Goal: Task Accomplishment & Management: Manage account settings

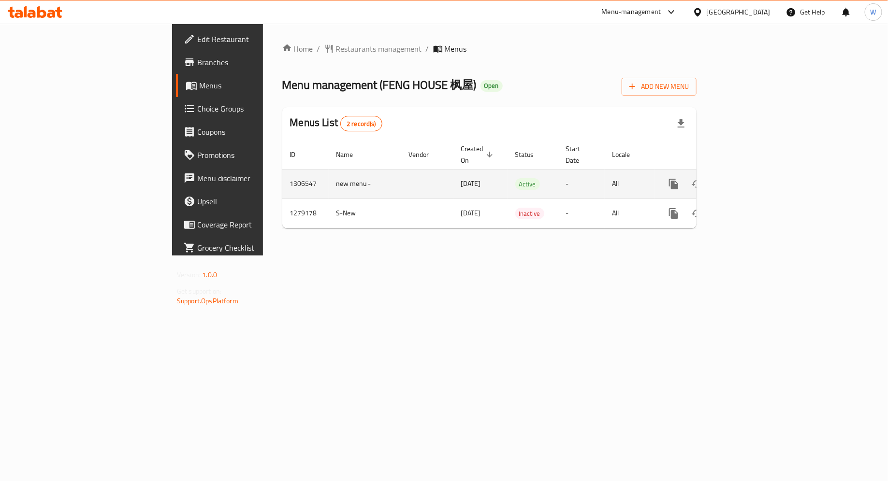
click at [749, 178] on icon "enhanced table" at bounding box center [743, 184] width 12 height 12
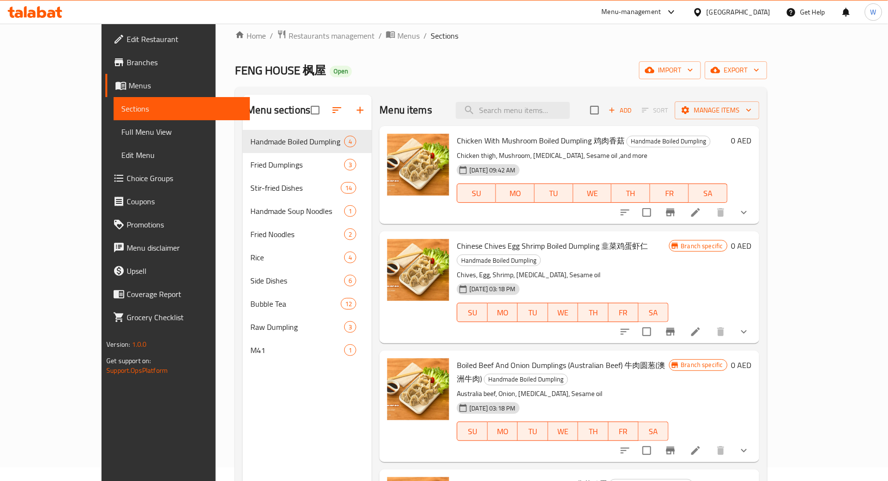
scroll to position [18, 0]
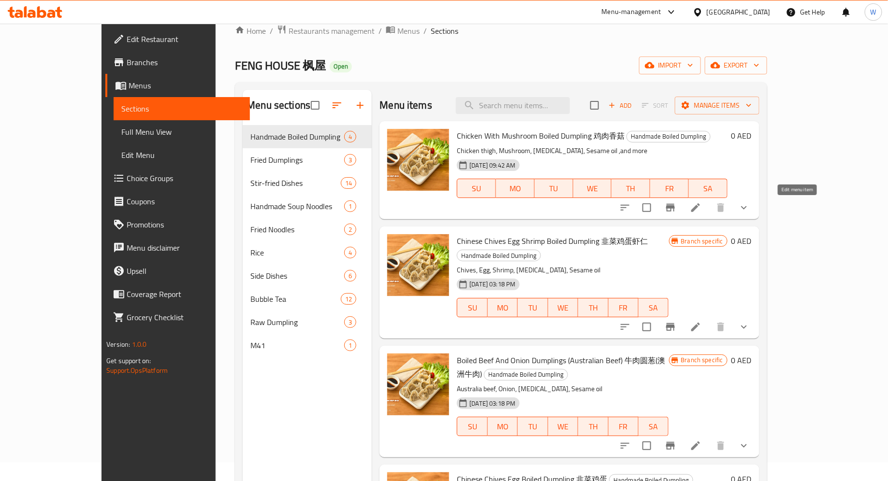
click at [701, 207] on icon at bounding box center [695, 208] width 12 height 12
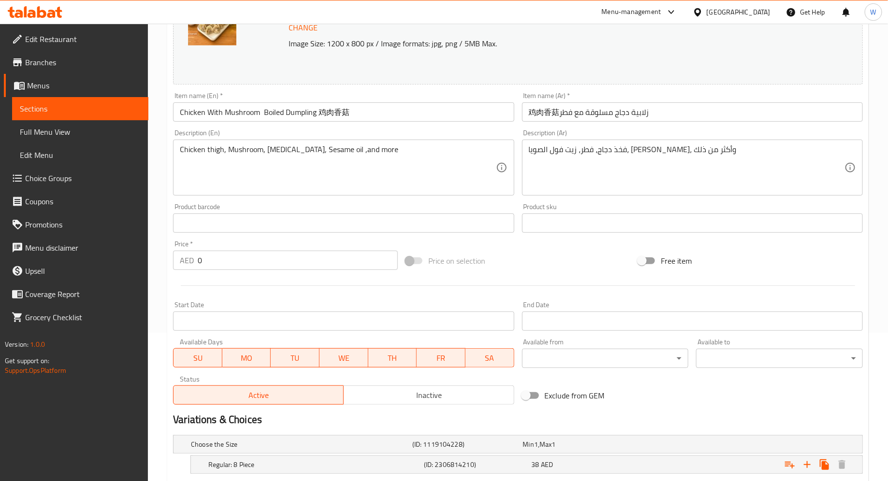
scroll to position [208, 0]
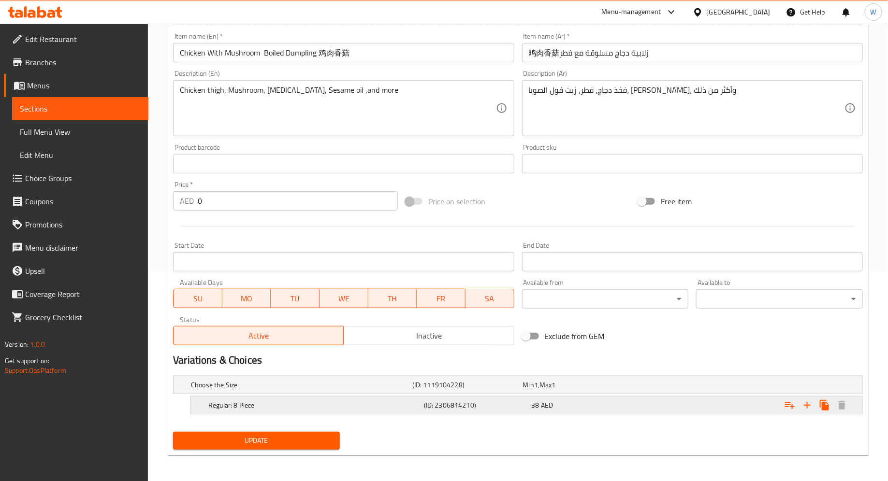
click at [725, 399] on div "Expand" at bounding box center [744, 405] width 215 height 21
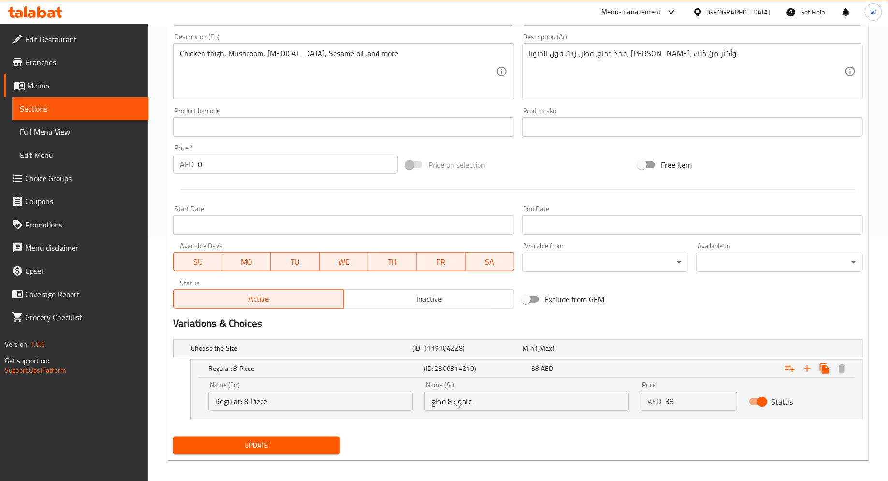
scroll to position [249, 0]
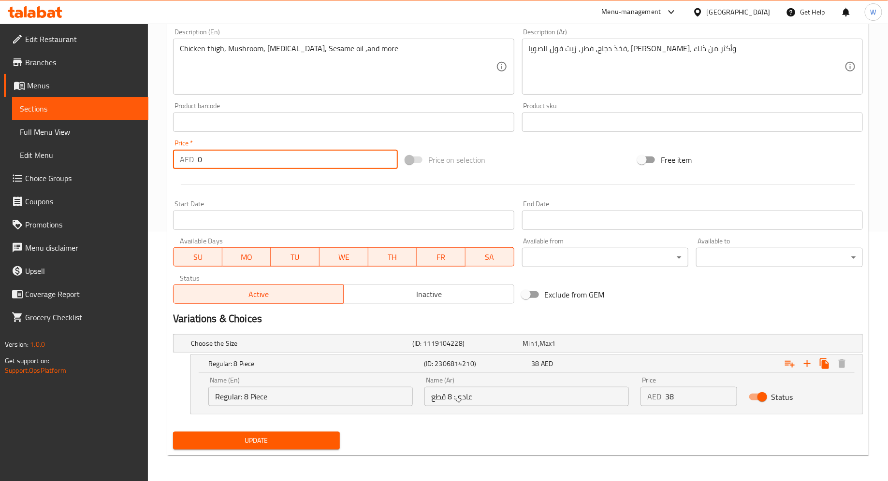
drag, startPoint x: 316, startPoint y: 157, endPoint x: 139, endPoint y: 154, distance: 177.8
click at [139, 154] on div "Edit Restaurant Branches Menus Sections Full Menu View Edit Menu Choice Groups …" at bounding box center [444, 128] width 888 height 708
type input "38"
click at [821, 423] on div "Choose the Size (ID: 1119104228) Min 1 , [PERSON_NAME] 1 Name (En) Choose the S…" at bounding box center [517, 379] width 697 height 98
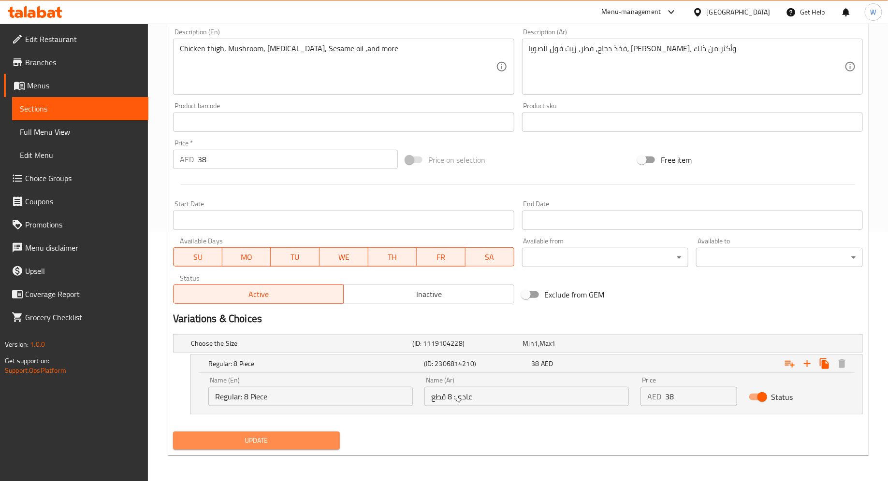
click at [250, 442] on span "Update" at bounding box center [256, 441] width 151 height 12
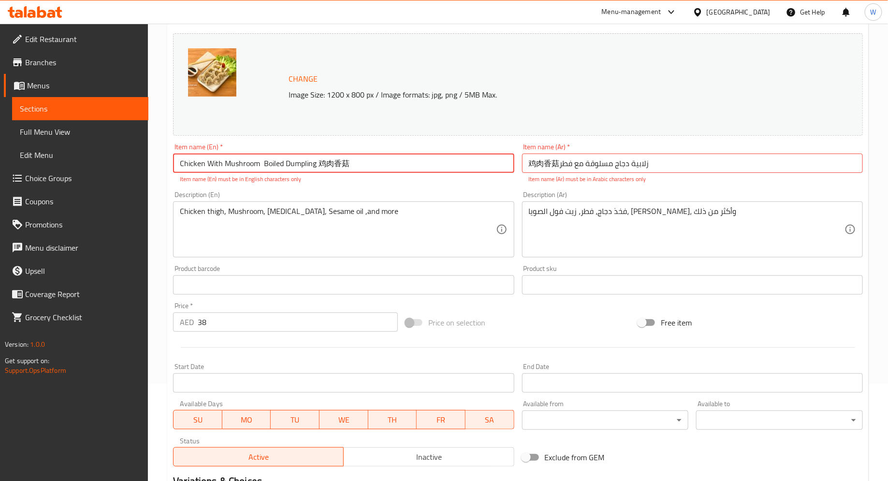
scroll to position [68, 0]
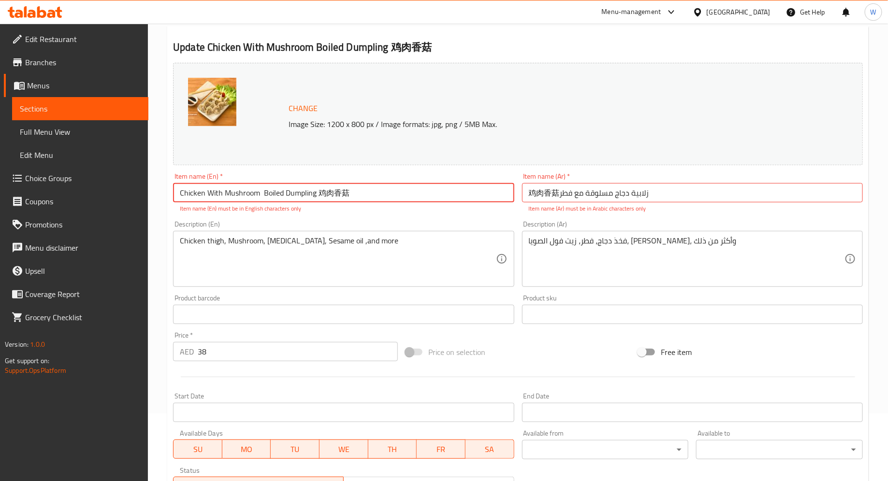
drag, startPoint x: 399, startPoint y: 201, endPoint x: 319, endPoint y: 194, distance: 79.6
click at [319, 194] on input "Chicken With Mushroom Boiled Dumpling 鸡肉香菇" at bounding box center [343, 192] width 341 height 19
type input "Chicken With Mushroom Boiled Dumpling"
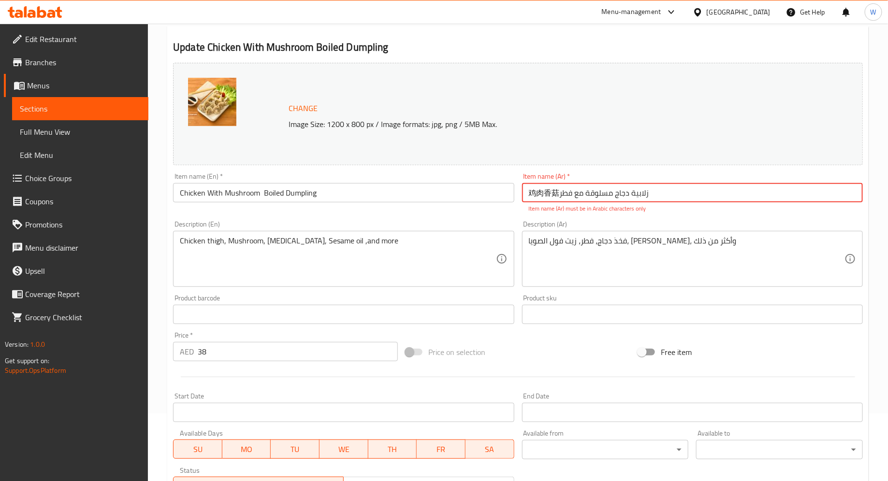
drag, startPoint x: 531, startPoint y: 196, endPoint x: 560, endPoint y: 196, distance: 28.5
click at [560, 196] on input "鸡肉香菇زلابية دجاج مسلوقة مع فطر" at bounding box center [692, 192] width 341 height 19
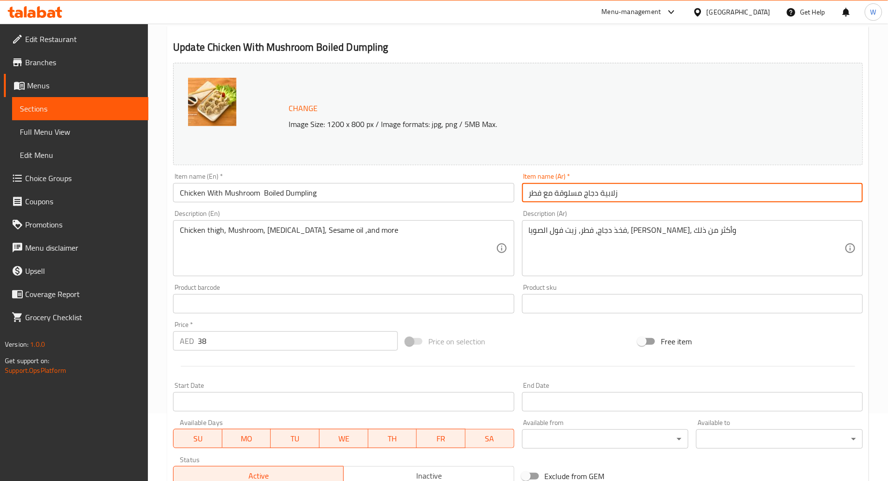
type input "زلابية دجاج مسلوقة مع فطر"
click at [503, 246] on icon at bounding box center [502, 249] width 12 height 12
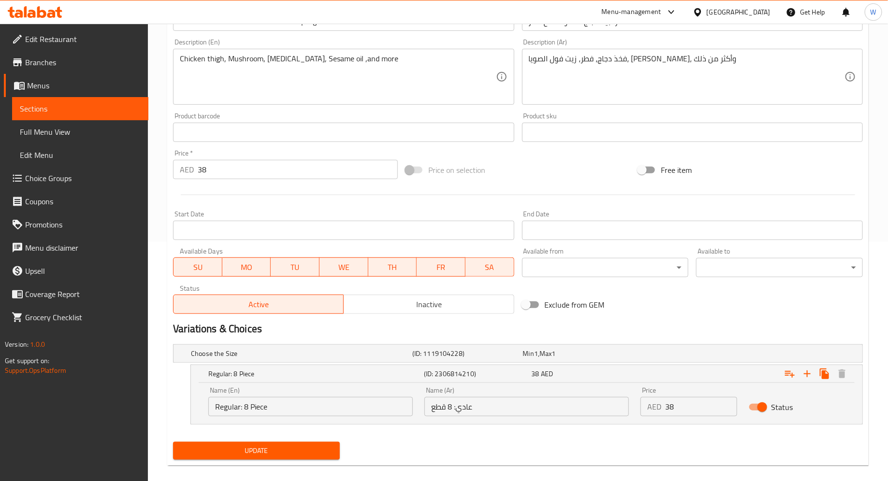
scroll to position [249, 0]
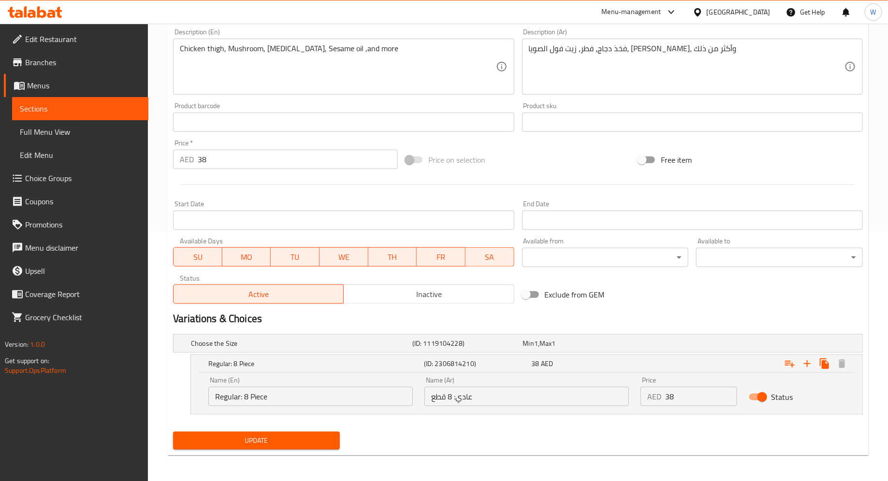
click at [251, 441] on span "Update" at bounding box center [256, 441] width 151 height 12
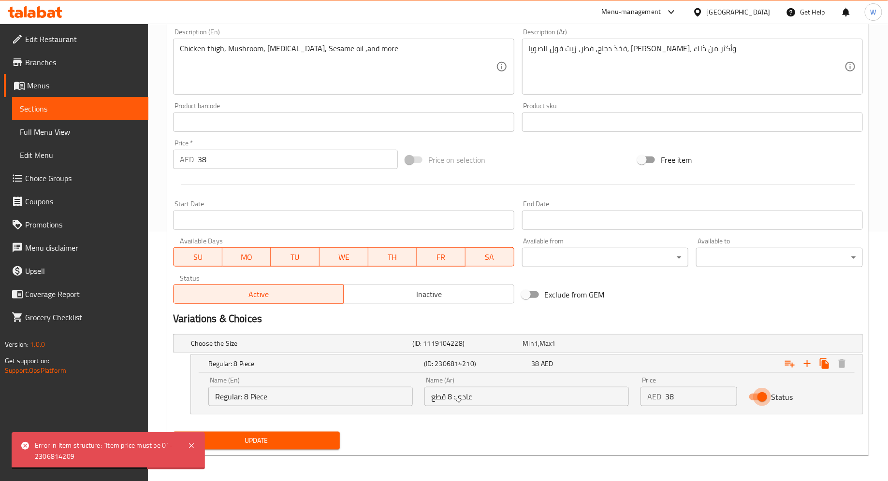
click at [754, 398] on input "Status" at bounding box center [761, 397] width 55 height 18
checkbox input "false"
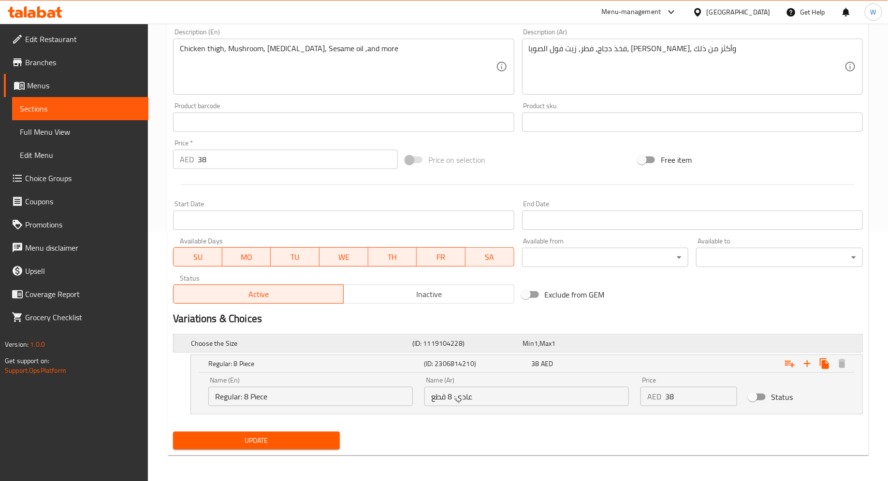
click at [585, 351] on div "Choose the Size (ID: 1119104228) Min 1 , [PERSON_NAME] 1" at bounding box center [520, 343] width 663 height 21
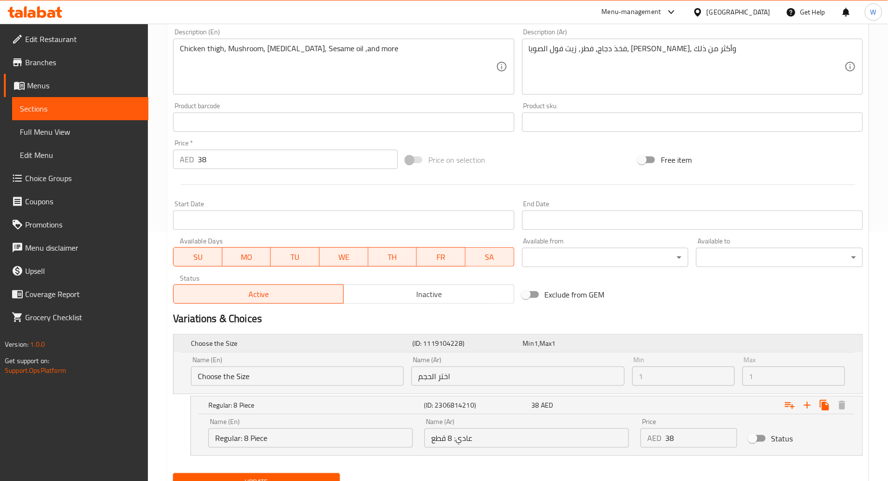
click at [534, 344] on span "1" at bounding box center [536, 343] width 4 height 13
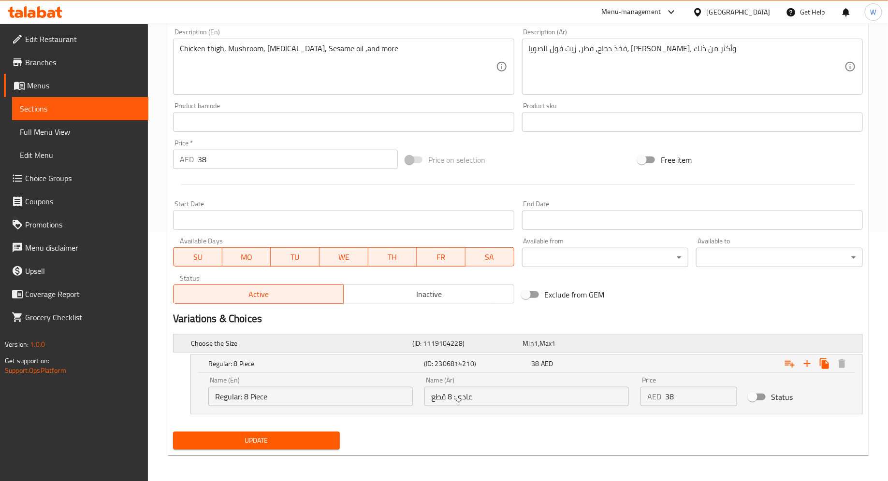
scroll to position [235, 0]
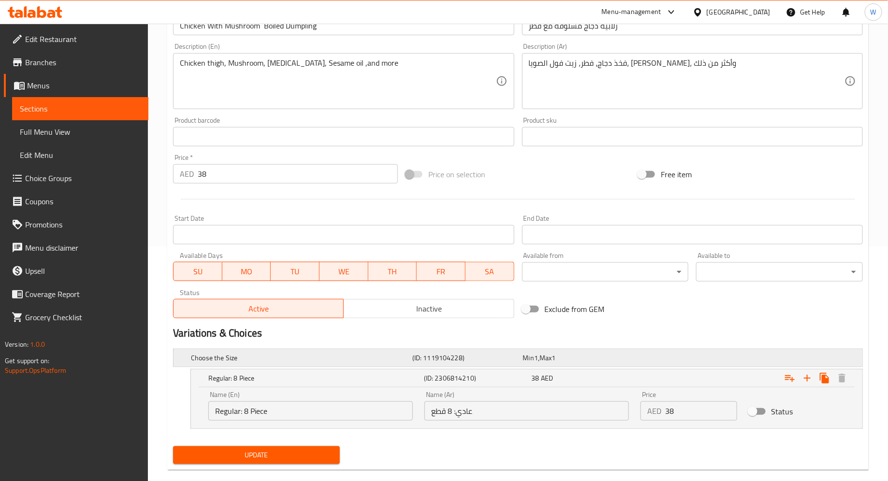
click at [534, 359] on span "1" at bounding box center [536, 358] width 4 height 13
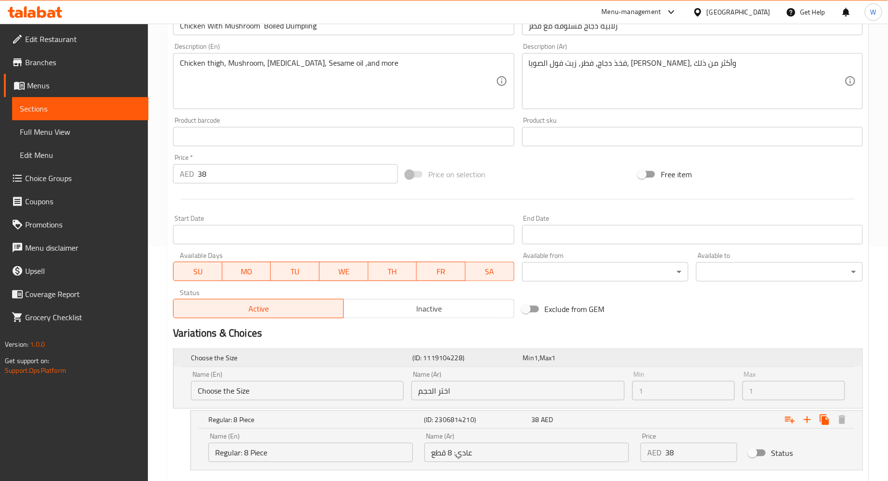
click at [534, 359] on span "1" at bounding box center [536, 358] width 4 height 13
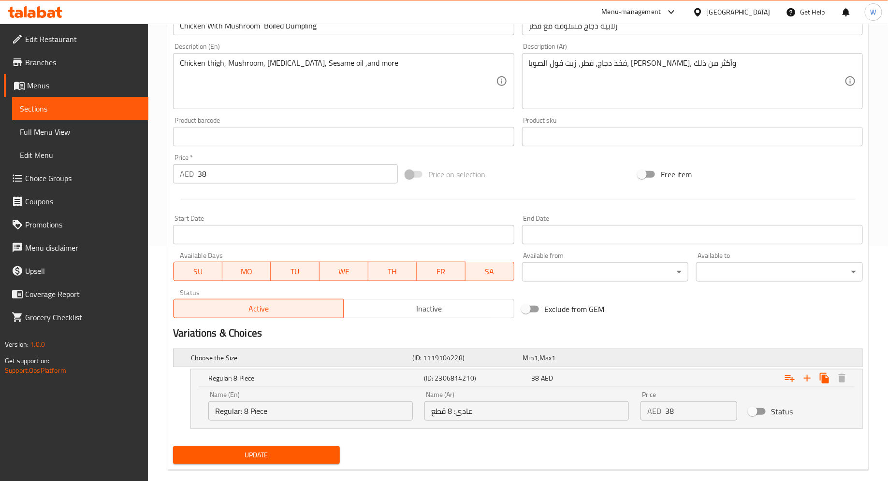
click at [534, 354] on span "1" at bounding box center [536, 358] width 4 height 13
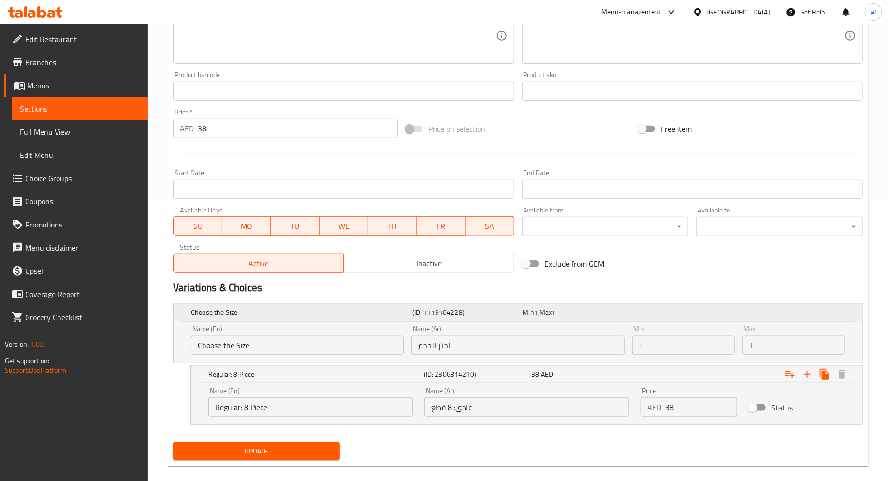
scroll to position [291, 0]
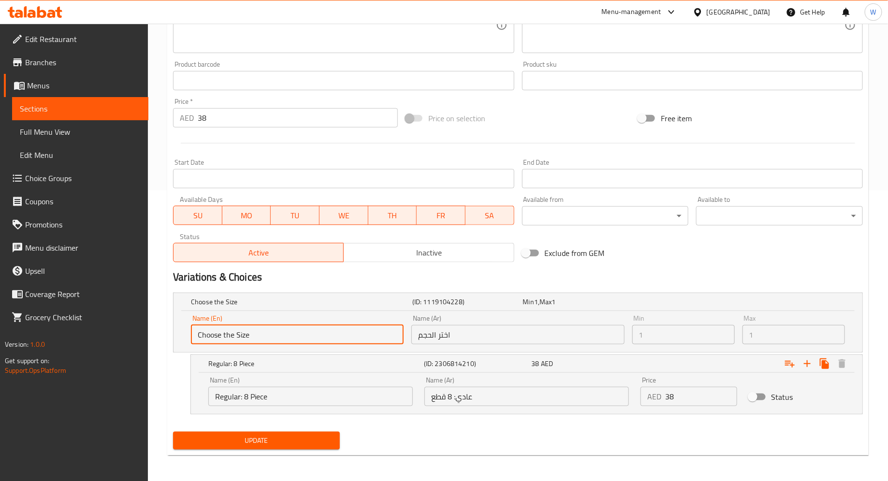
click at [366, 333] on input "Choose the Size" at bounding box center [297, 334] width 213 height 19
click at [434, 297] on h5 "(ID: 1119104228)" at bounding box center [465, 302] width 107 height 10
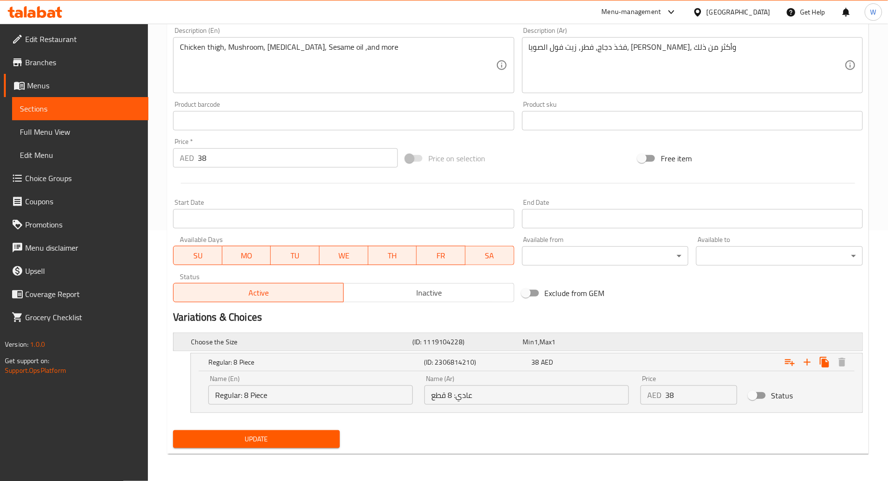
scroll to position [249, 0]
click at [581, 340] on div "Min 1 , Max 1" at bounding box center [576, 344] width 107 height 10
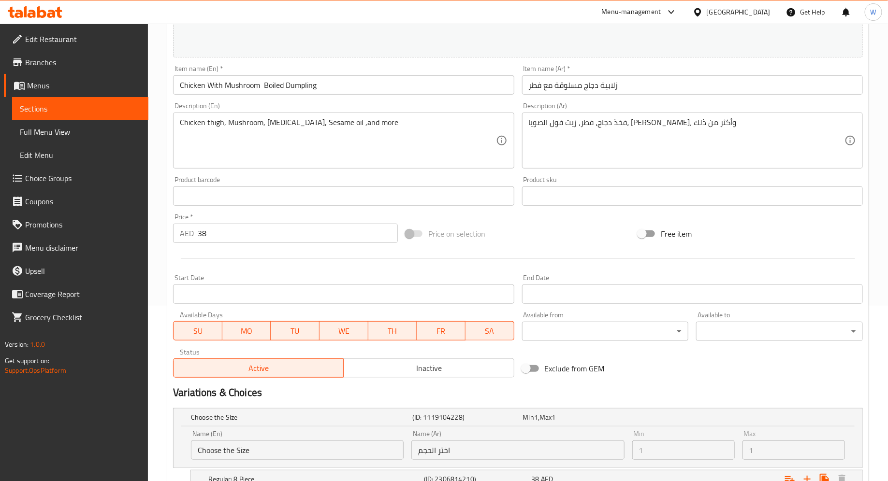
scroll to position [0, 0]
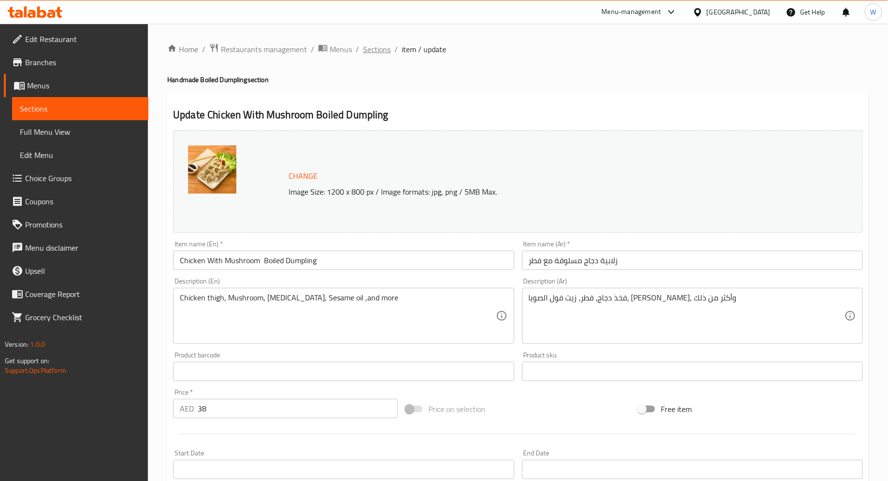
click at [369, 55] on span "Sections" at bounding box center [377, 49] width 28 height 12
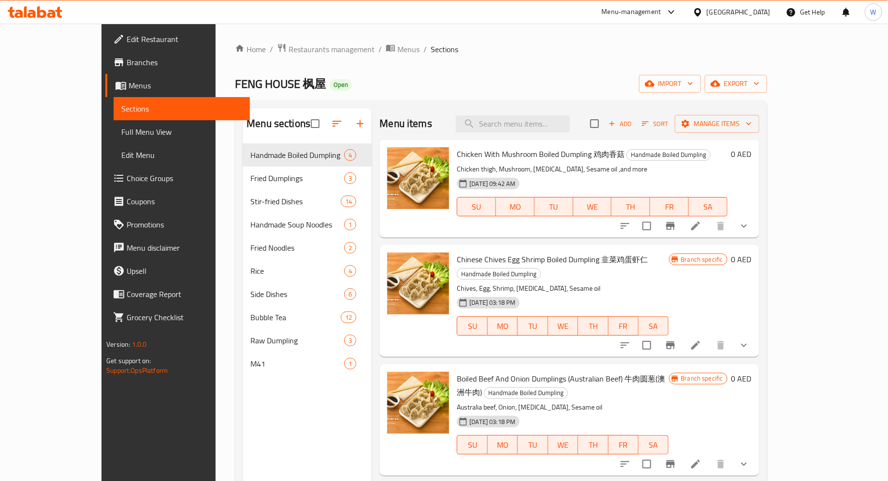
click at [701, 228] on icon at bounding box center [695, 226] width 12 height 12
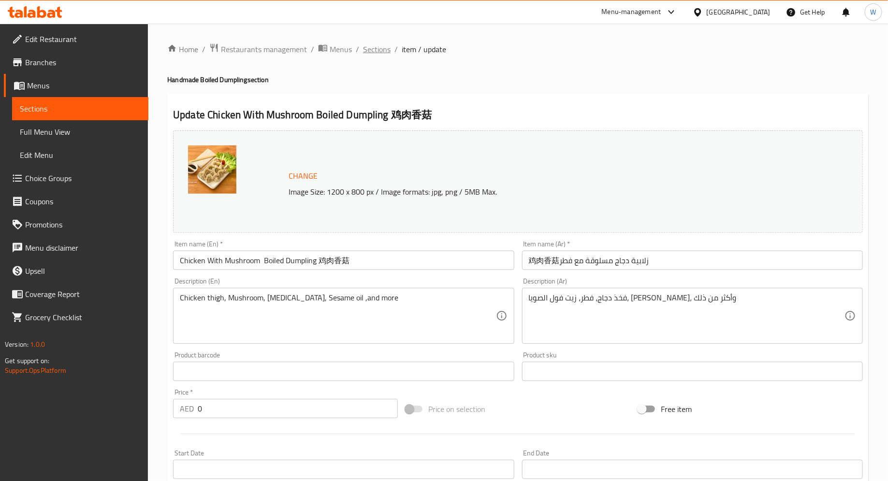
click at [385, 49] on span "Sections" at bounding box center [377, 49] width 28 height 12
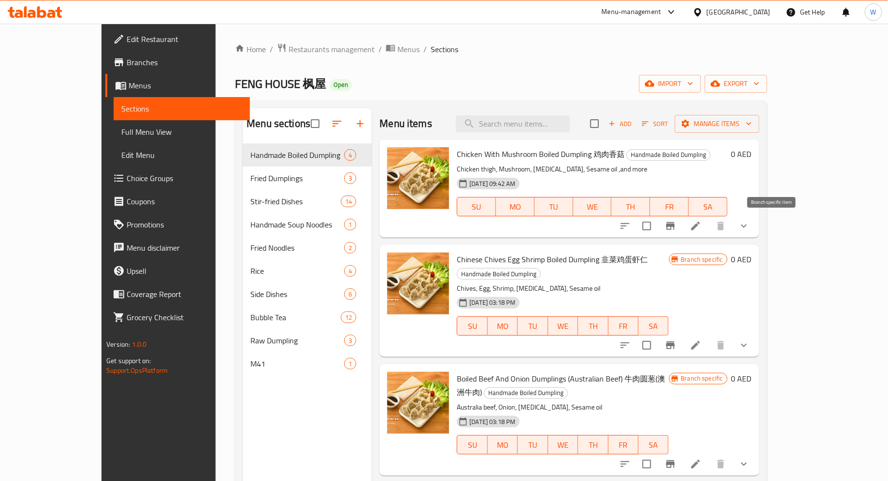
click at [676, 220] on icon "Branch-specific-item" at bounding box center [670, 226] width 12 height 12
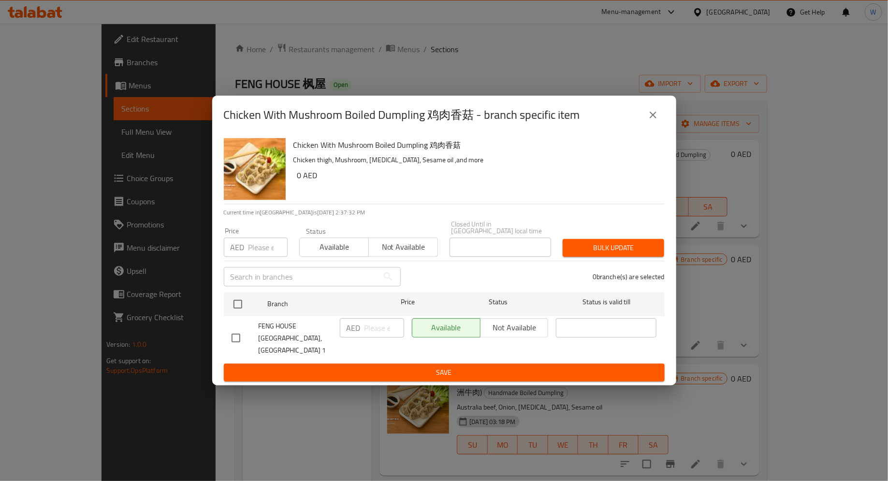
click at [261, 257] on input "number" at bounding box center [267, 247] width 39 height 19
type input "38"
click at [343, 254] on span "Available" at bounding box center [333, 247] width 61 height 14
click at [460, 369] on span "Save" at bounding box center [443, 373] width 425 height 12
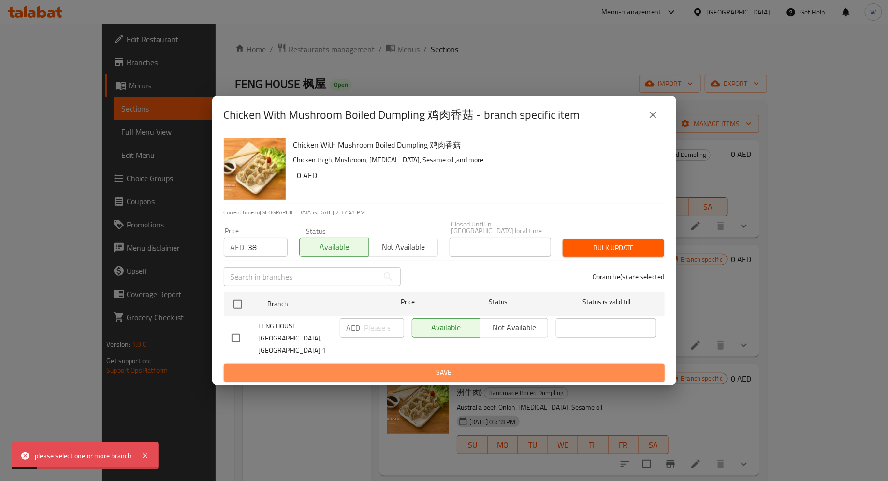
click at [460, 369] on span "Save" at bounding box center [443, 373] width 425 height 12
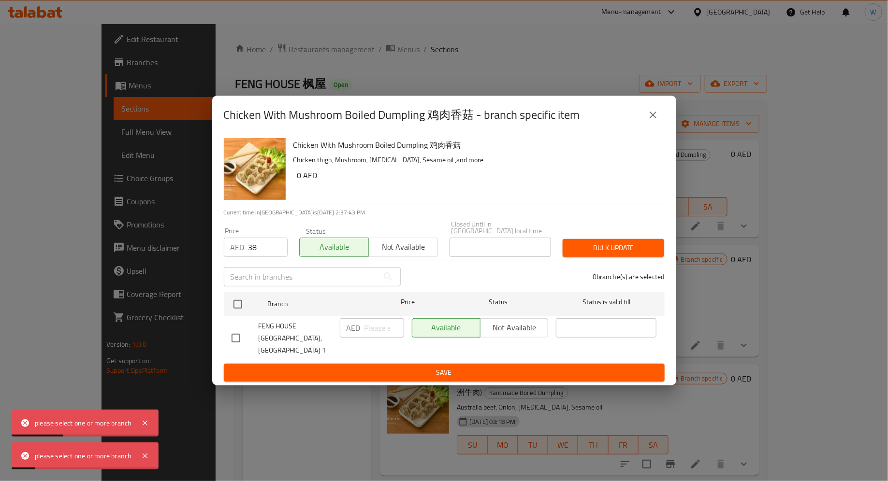
click at [408, 367] on span "Save" at bounding box center [443, 373] width 425 height 12
click at [234, 338] on input "checkbox" at bounding box center [236, 338] width 20 height 20
checkbox input "true"
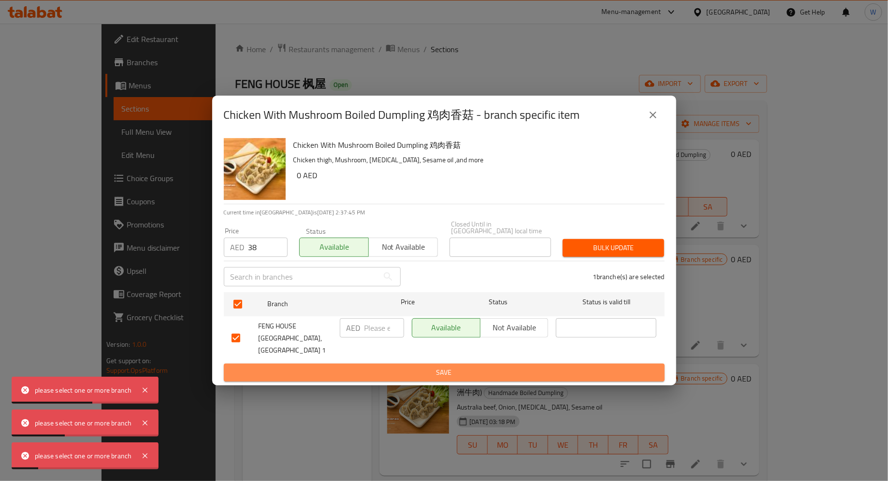
click at [288, 370] on span "Save" at bounding box center [443, 373] width 425 height 12
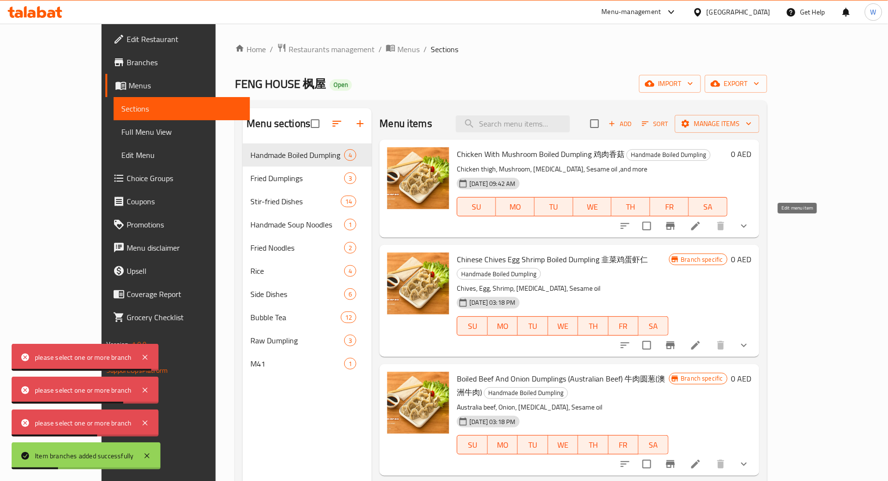
click at [700, 225] on icon at bounding box center [695, 226] width 9 height 9
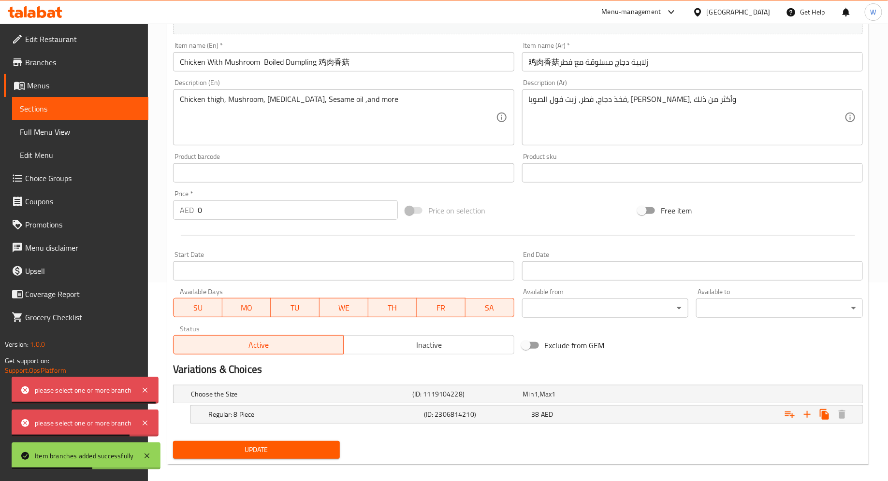
scroll to position [208, 0]
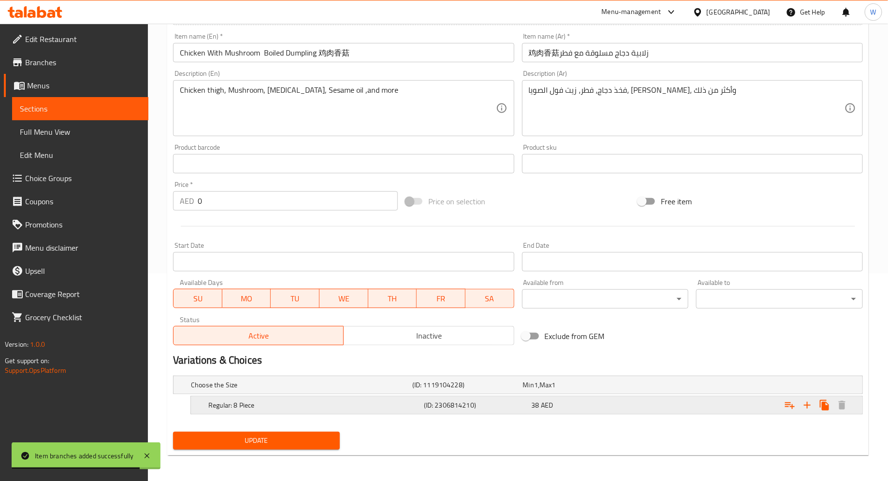
click at [315, 410] on div "Regular: 8 Piece" at bounding box center [313, 406] width 215 height 14
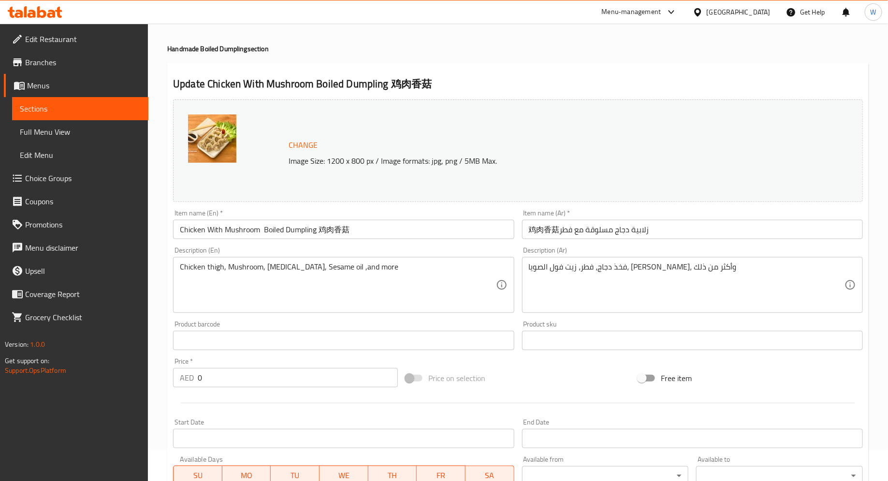
scroll to position [0, 0]
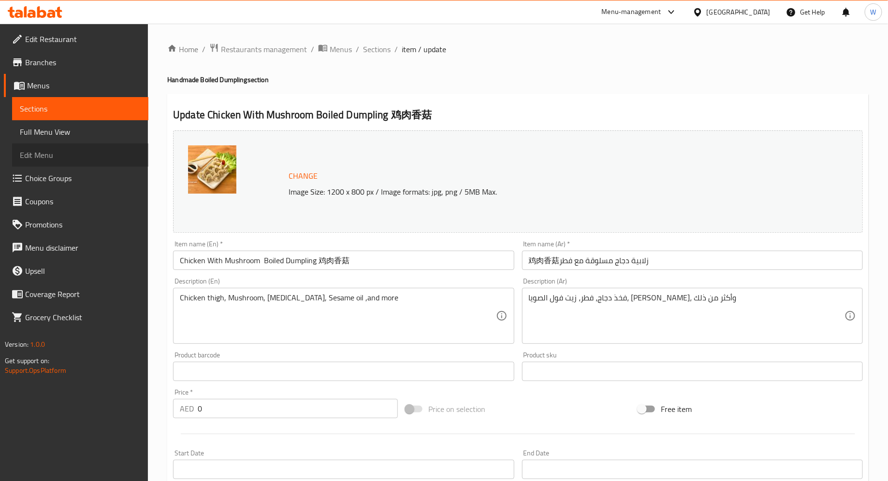
click at [70, 148] on link "Edit Menu" at bounding box center [80, 154] width 136 height 23
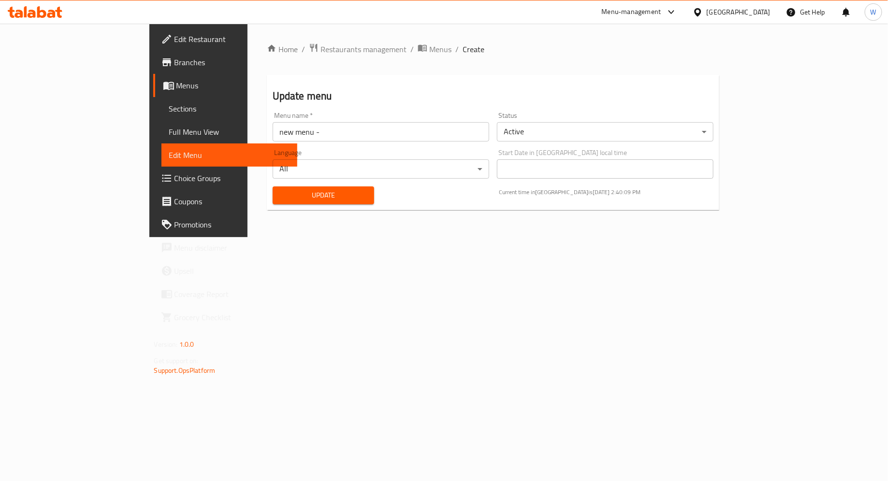
click at [174, 182] on span "Choice Groups" at bounding box center [231, 178] width 115 height 12
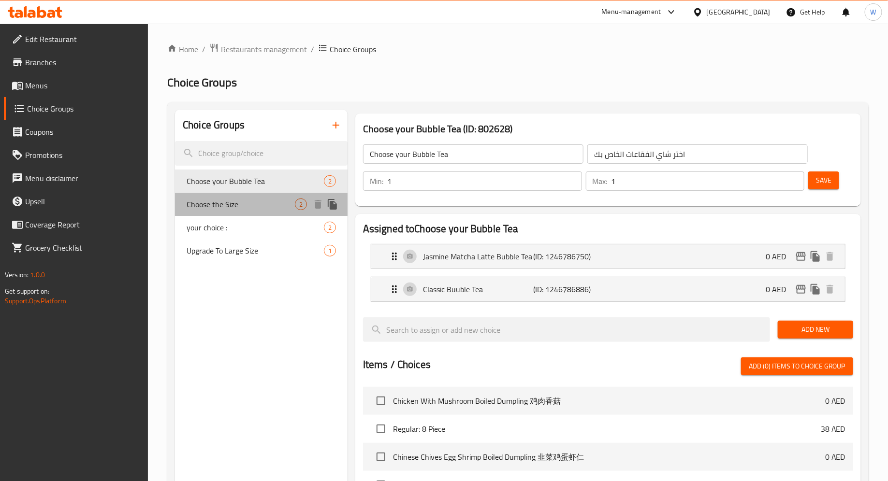
click at [264, 206] on span "Choose the Size" at bounding box center [240, 205] width 108 height 12
type input "Choose the Size"
type input "اختر الحجم"
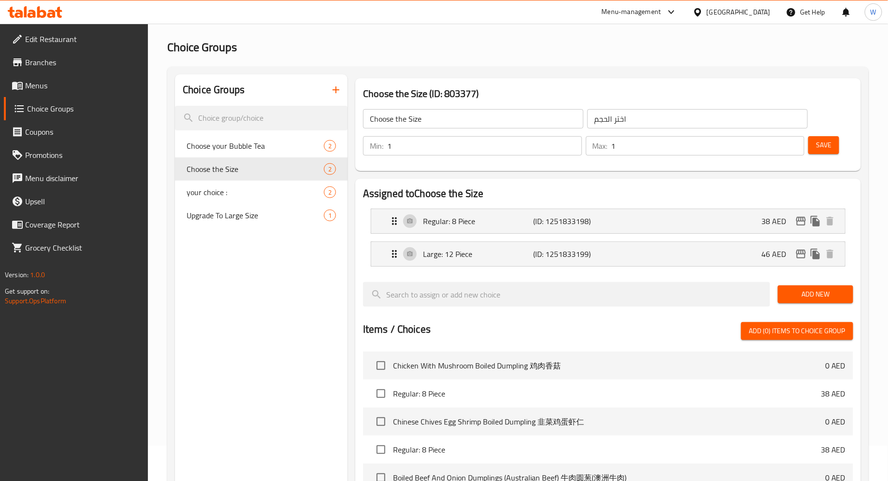
scroll to position [34, 0]
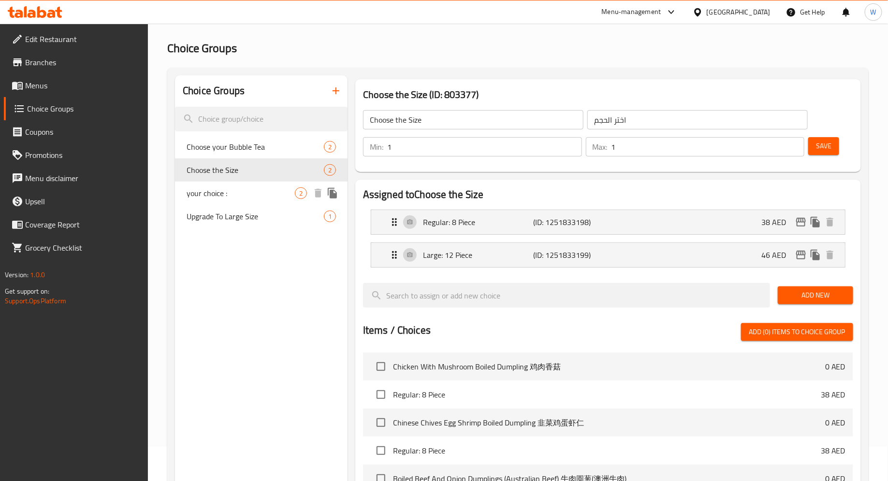
click at [211, 190] on span "your choice :" at bounding box center [240, 193] width 108 height 12
type input "your choice :"
type input "إختيارك :"
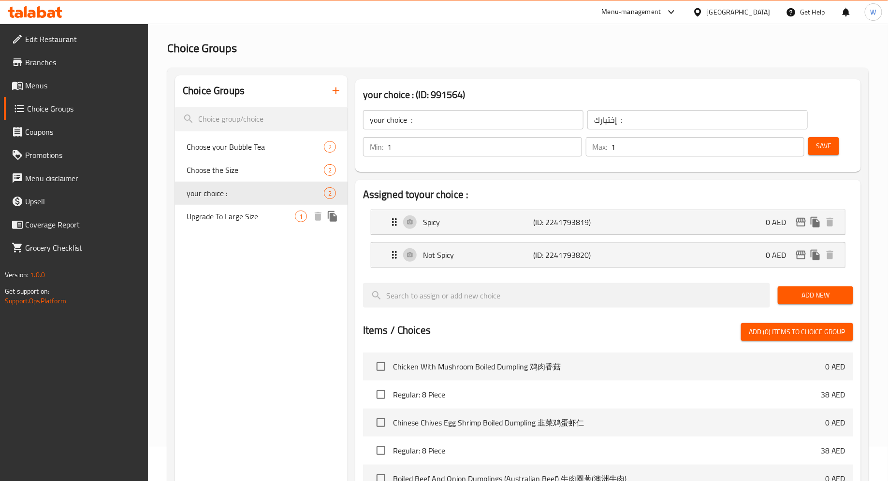
click at [216, 216] on span "Upgrade To Large Size" at bounding box center [240, 217] width 108 height 12
type input "Upgrade To Large Size"
type input "ترقية إلى حجم كبير"
type input "0"
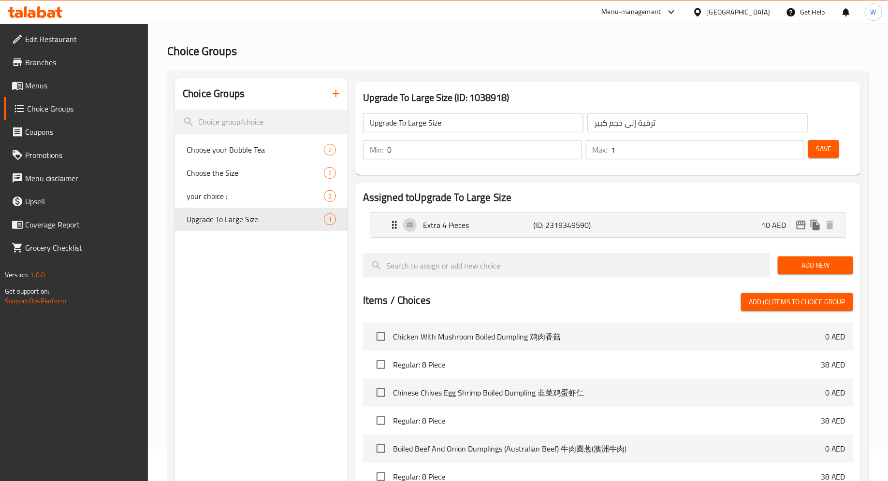
scroll to position [20, 0]
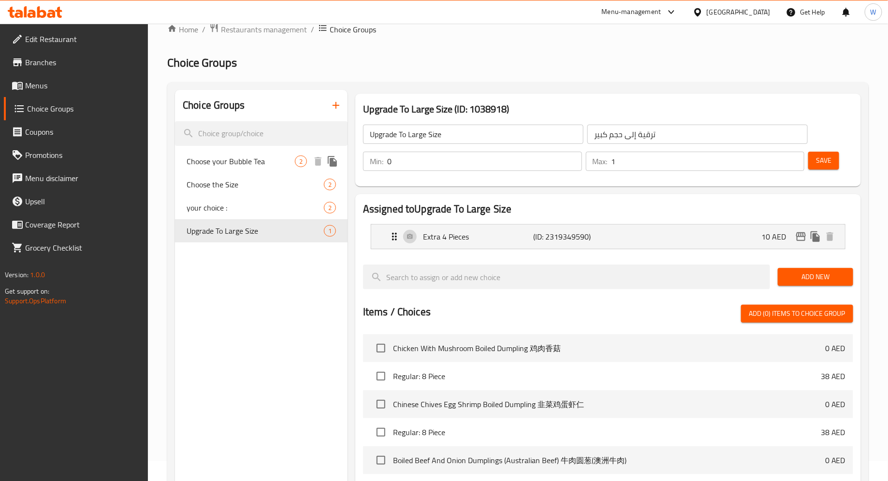
click at [210, 164] on span "Choose your Bubble Tea" at bounding box center [240, 162] width 108 height 12
type input "Choose your Bubble Tea"
type input "اختر شاي الفقاعات الخاص بك"
type input "1"
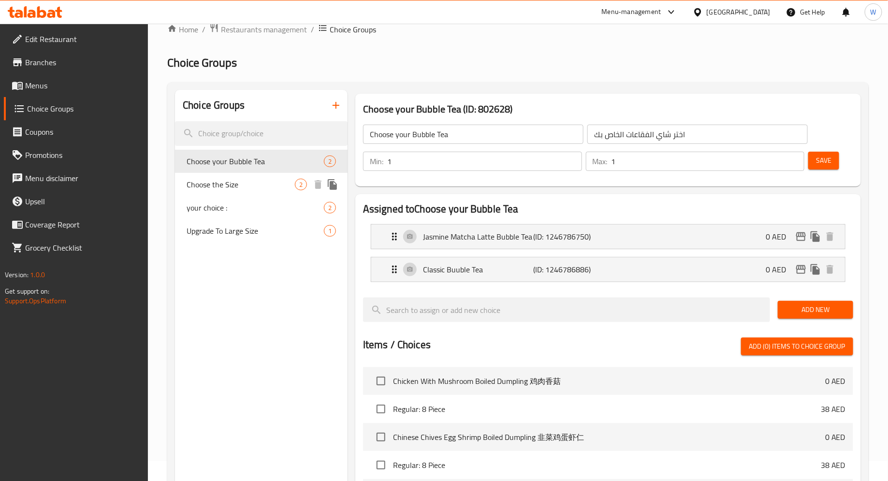
click at [214, 186] on span "Choose the Size" at bounding box center [240, 185] width 108 height 12
type input "Choose the Size"
type input "اختر الحجم"
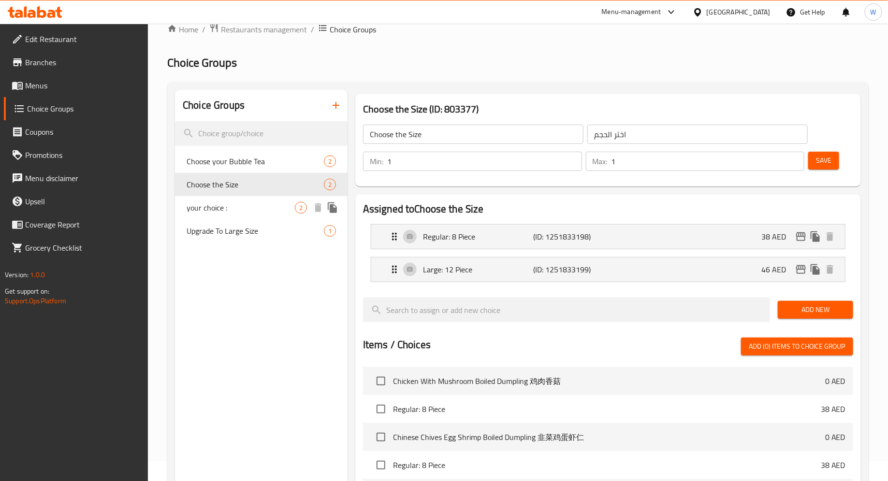
click at [214, 205] on span "your choice :" at bounding box center [240, 208] width 108 height 12
type input "your choice :"
type input "إختيارك :"
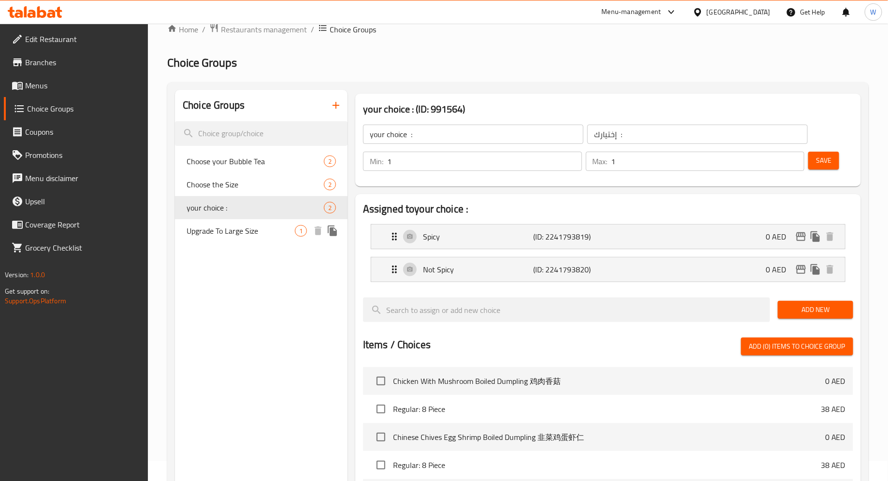
click at [215, 226] on span "Upgrade To Large Size" at bounding box center [240, 231] width 108 height 12
type input "Upgrade To Large Size"
type input "ترقية إلى حجم كبير"
type input "0"
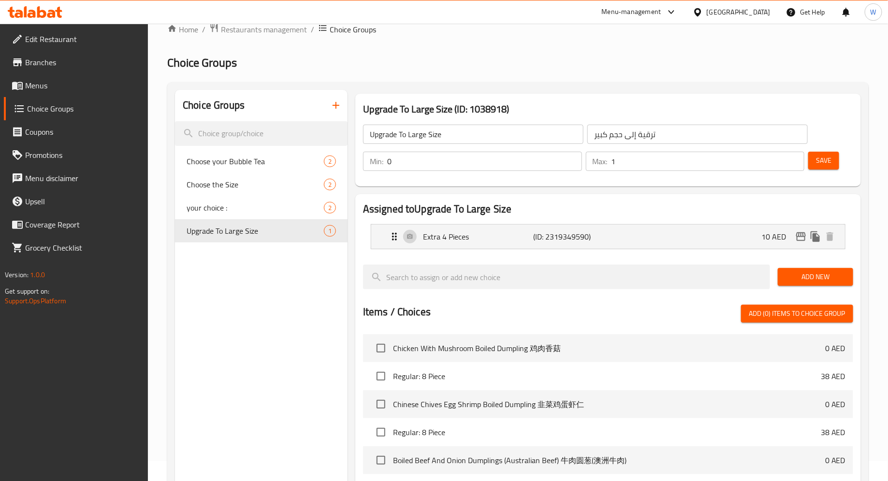
click at [75, 178] on span "Menu disclaimer" at bounding box center [82, 178] width 115 height 12
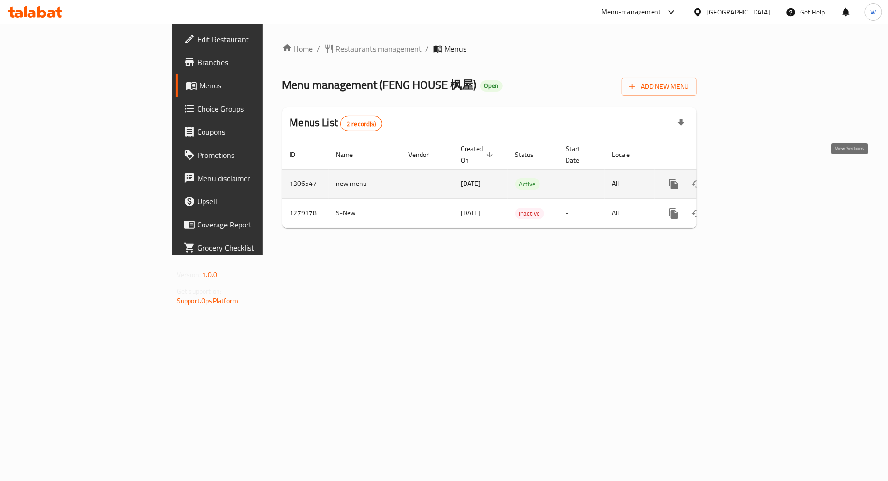
click at [747, 180] on icon "enhanced table" at bounding box center [743, 184] width 9 height 9
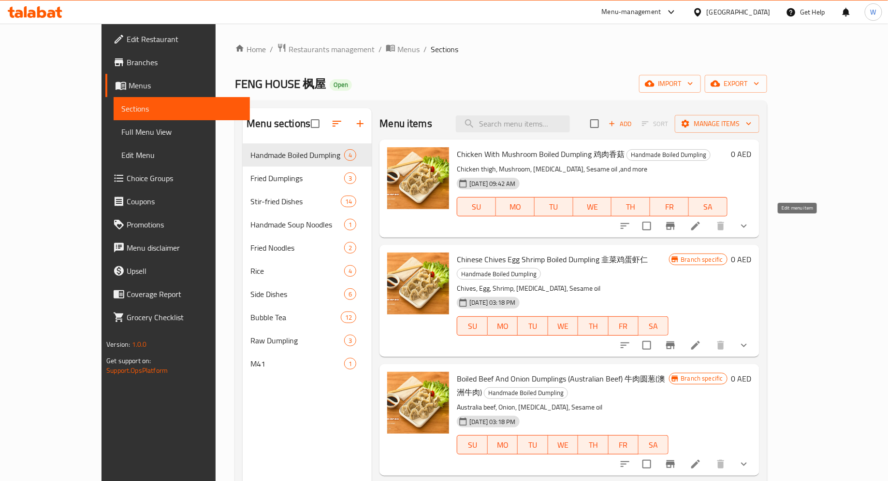
click at [701, 224] on icon at bounding box center [695, 226] width 12 height 12
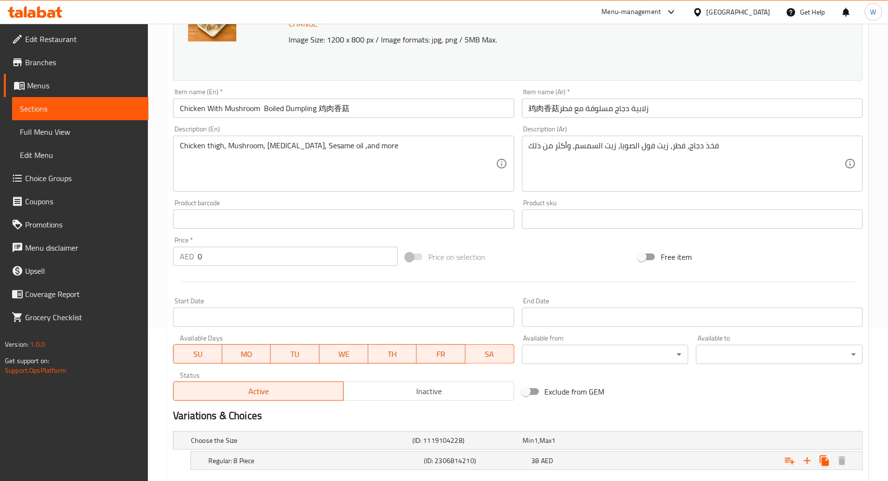
scroll to position [208, 0]
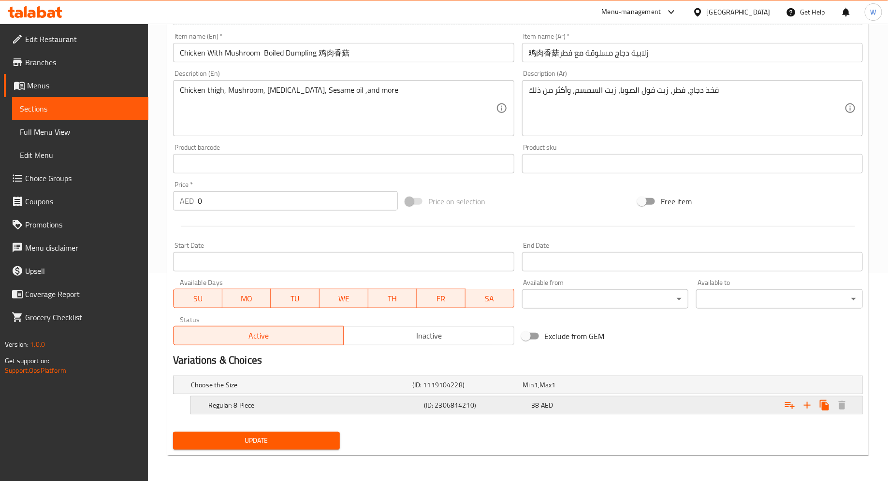
click at [640, 407] on div "Expand" at bounding box center [744, 405] width 215 height 21
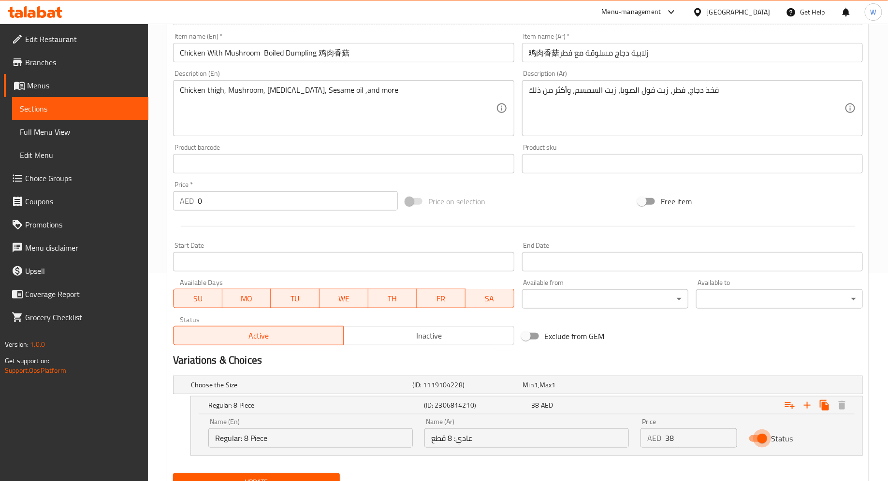
click at [752, 436] on input "Status" at bounding box center [761, 439] width 55 height 18
checkbox input "false"
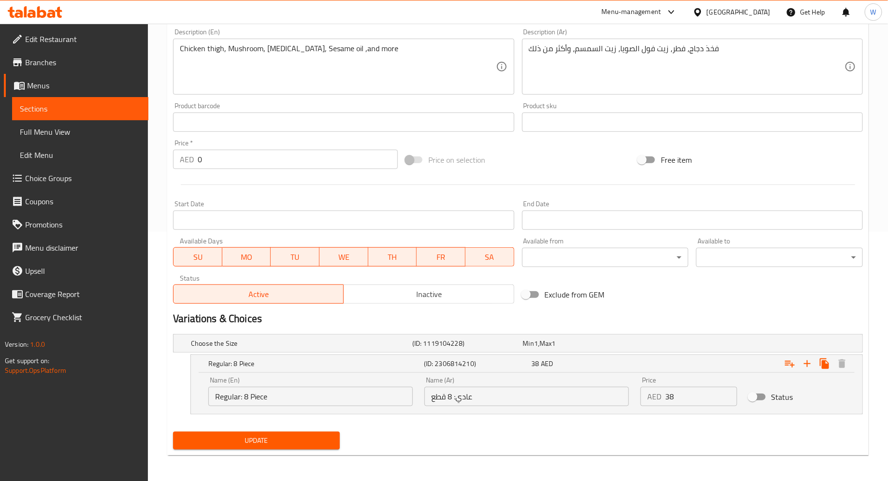
click at [314, 437] on span "Update" at bounding box center [256, 441] width 151 height 12
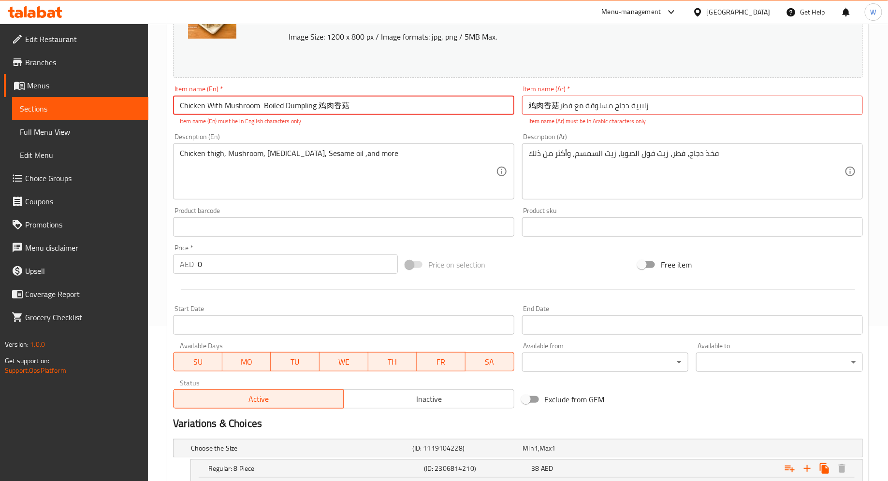
scroll to position [126, 0]
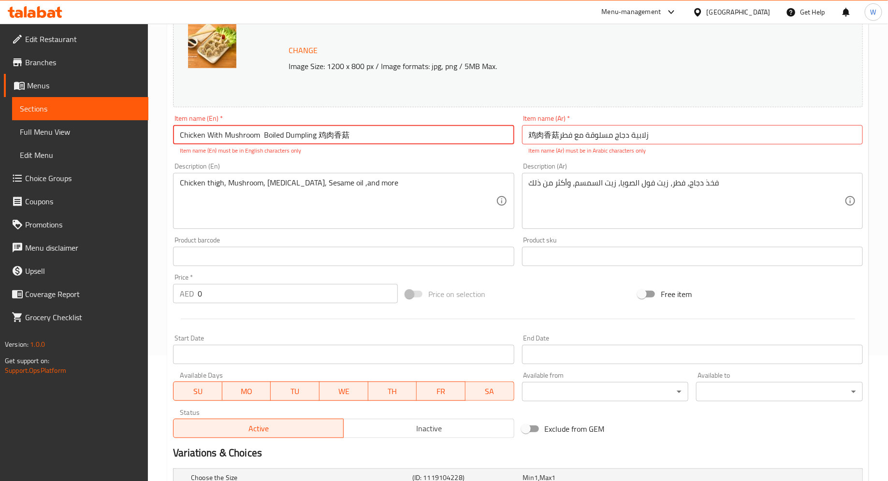
click at [358, 134] on input "Chicken With Mushroom Boiled Dumpling 鸡肉香菇" at bounding box center [343, 134] width 341 height 19
type input "Chicken With Mushroom Boiled Dumpling"
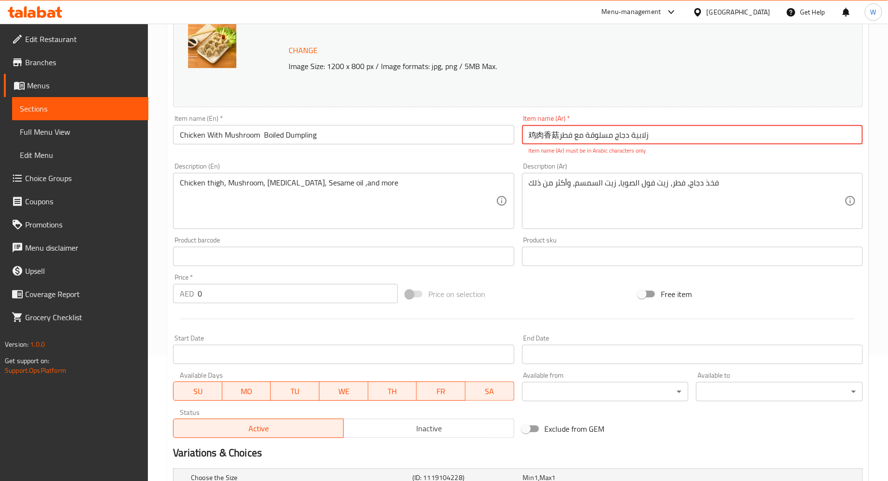
drag, startPoint x: 532, startPoint y: 138, endPoint x: 558, endPoint y: 139, distance: 26.1
click at [558, 139] on input "鸡肉香菇زلابية دجاج مسلوقة مع فطر" at bounding box center [692, 134] width 341 height 19
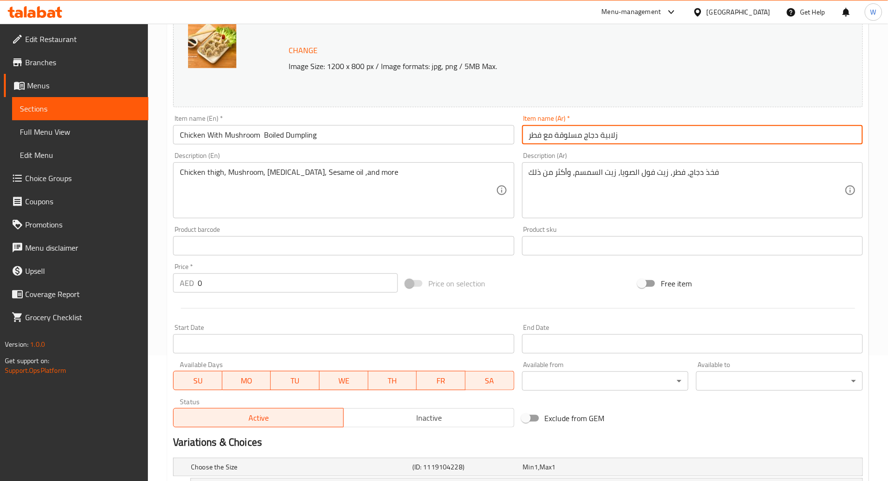
scroll to position [249, 0]
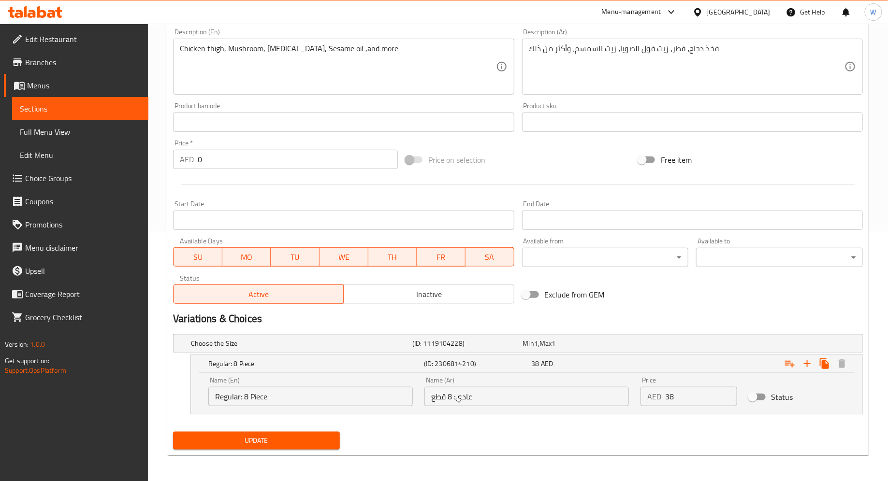
type input "زلابية دجاج مسلوقة مع فطر"
click at [303, 443] on span "Update" at bounding box center [256, 441] width 151 height 12
click at [279, 162] on input "0" at bounding box center [298, 159] width 200 height 19
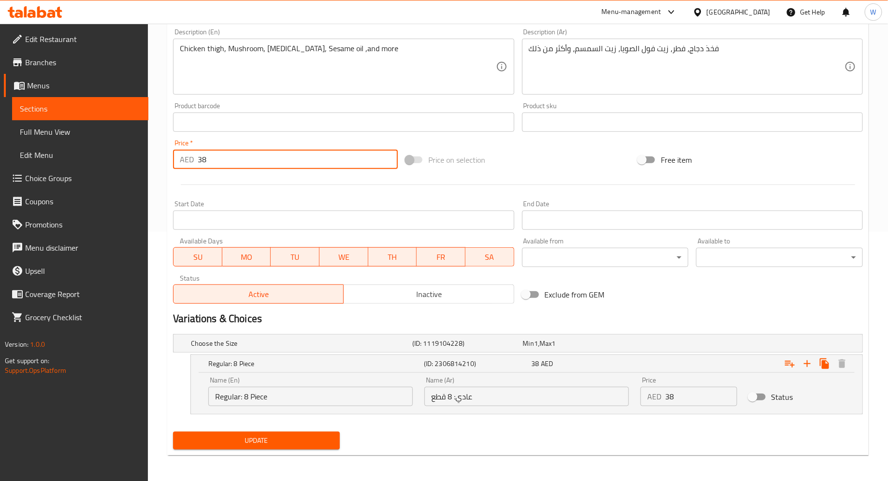
type input "38"
click at [305, 443] on span "Update" at bounding box center [256, 441] width 151 height 12
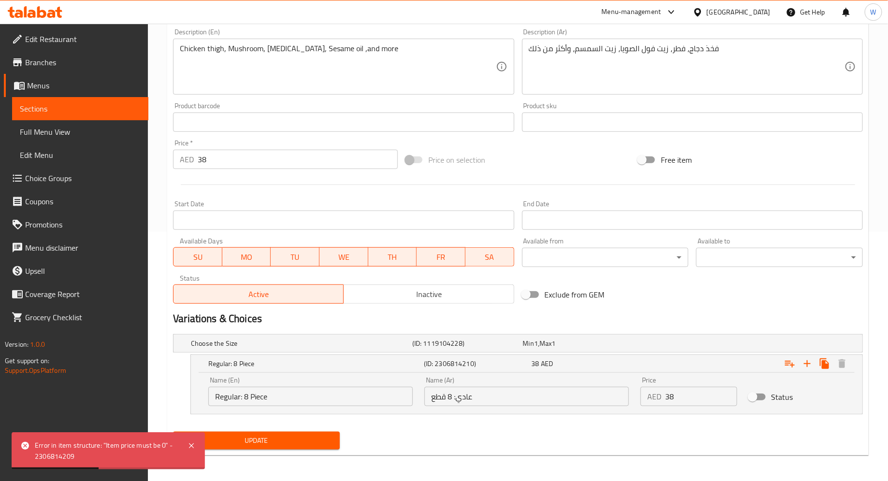
scroll to position [0, 0]
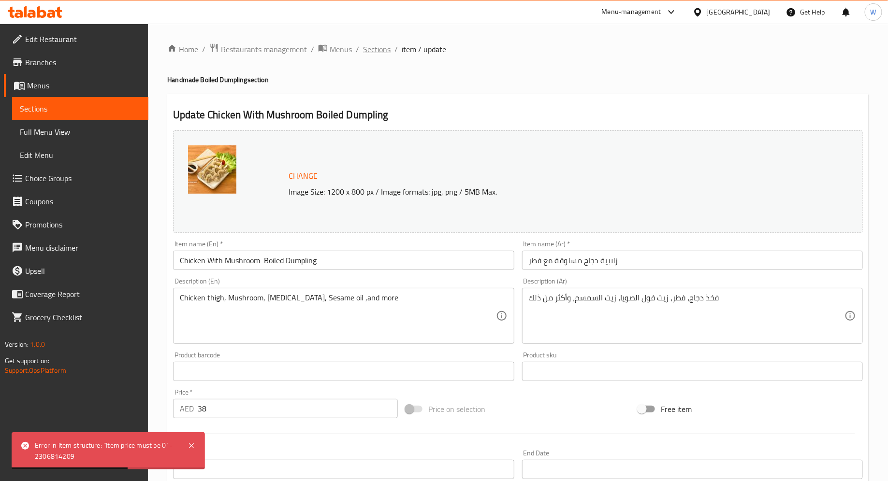
click at [378, 48] on span "Sections" at bounding box center [377, 49] width 28 height 12
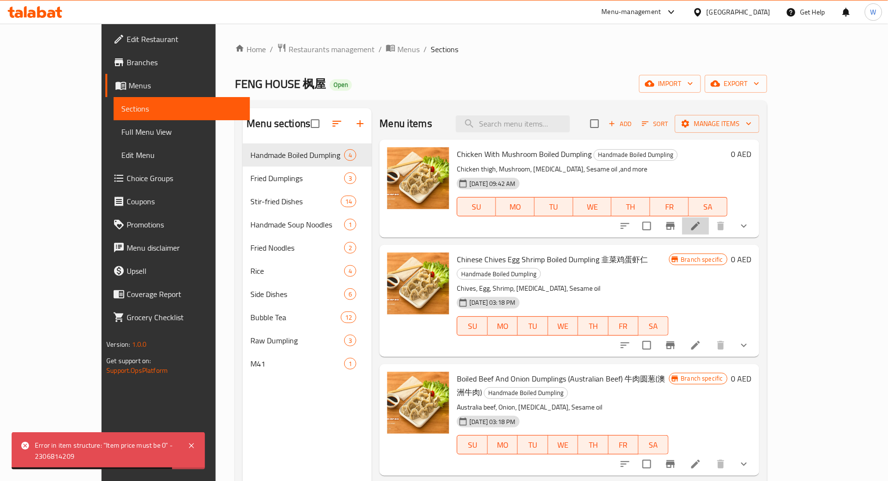
click at [709, 222] on li at bounding box center [695, 225] width 27 height 17
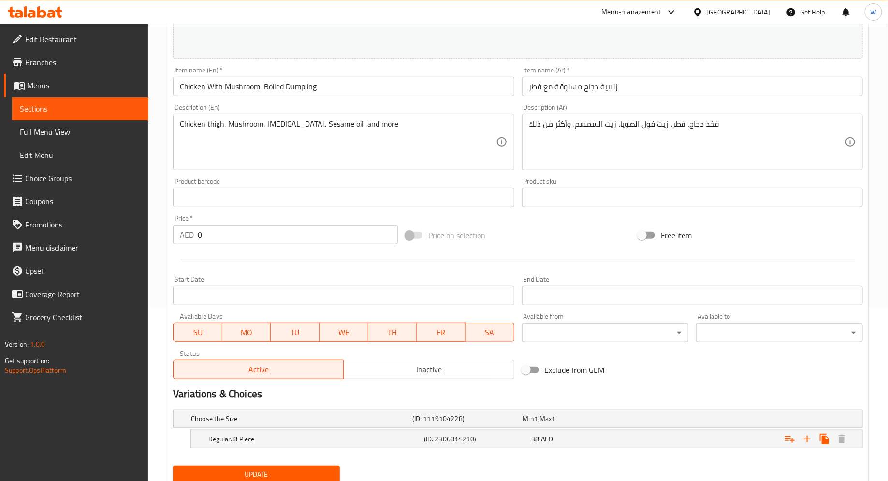
scroll to position [208, 0]
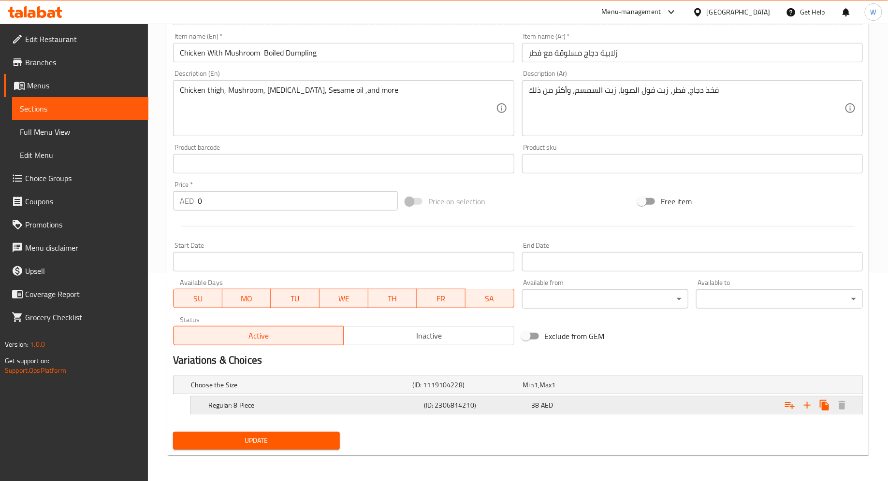
click at [725, 397] on div "Expand" at bounding box center [744, 405] width 215 height 21
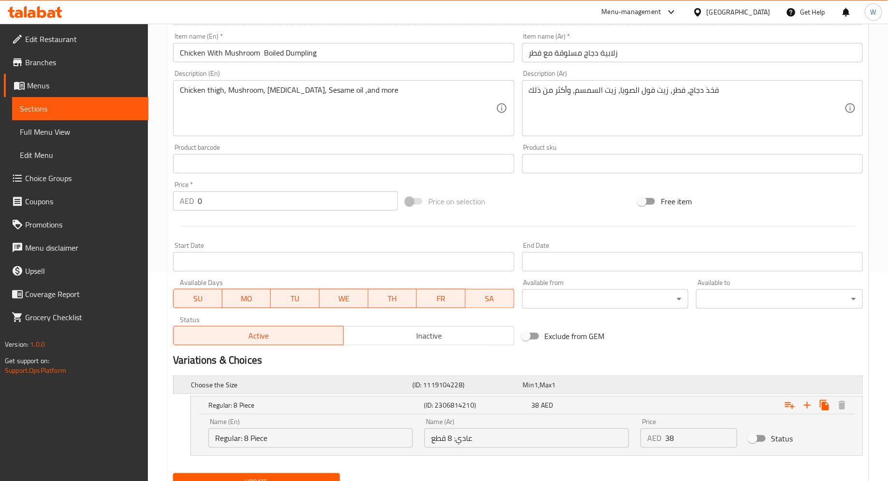
scroll to position [249, 0]
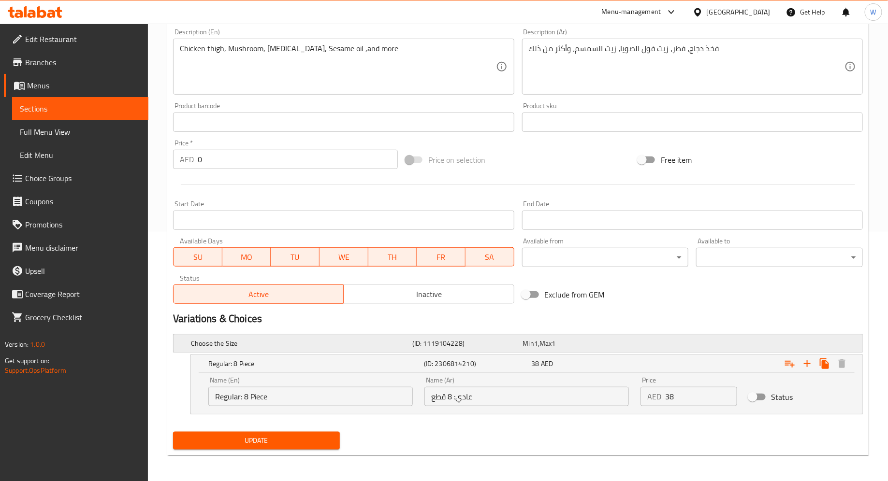
click at [265, 343] on h5 "Choose the Size" at bounding box center [299, 344] width 217 height 10
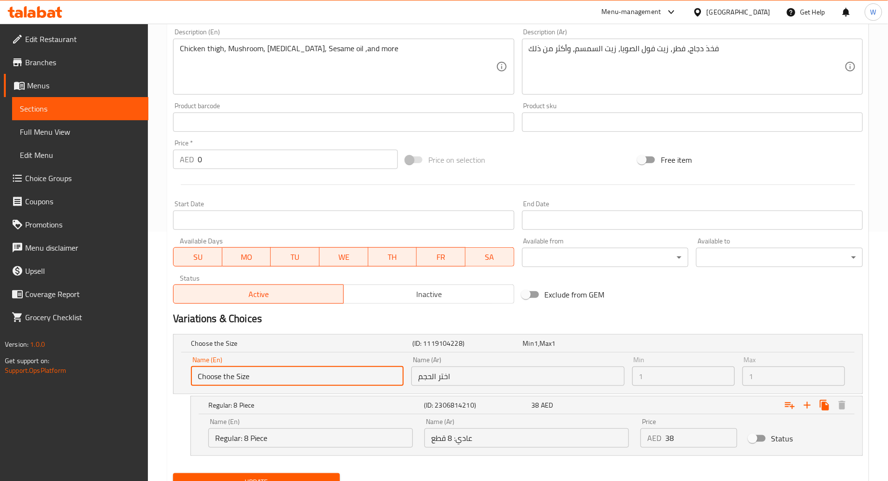
click at [278, 371] on input "Choose the Size" at bounding box center [297, 376] width 213 height 19
click at [282, 350] on div "Choose the Size (ID: 1119104228) Min 1 , [PERSON_NAME] 1" at bounding box center [520, 343] width 663 height 21
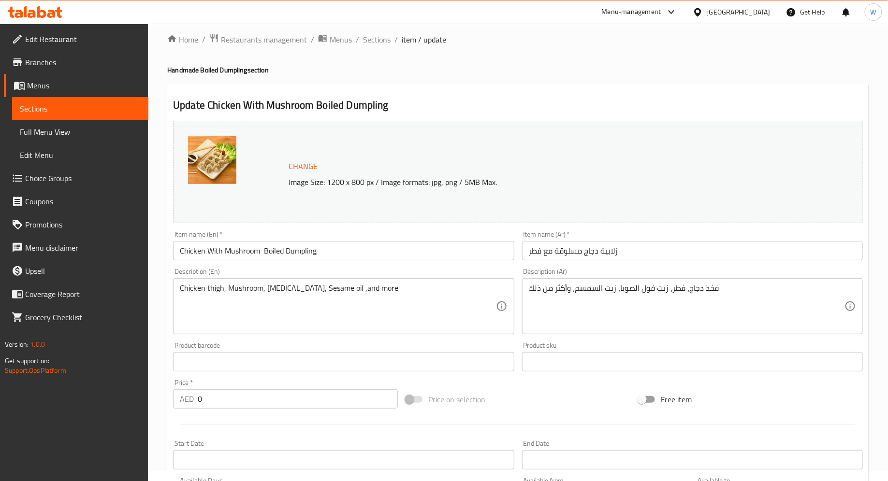
scroll to position [0, 0]
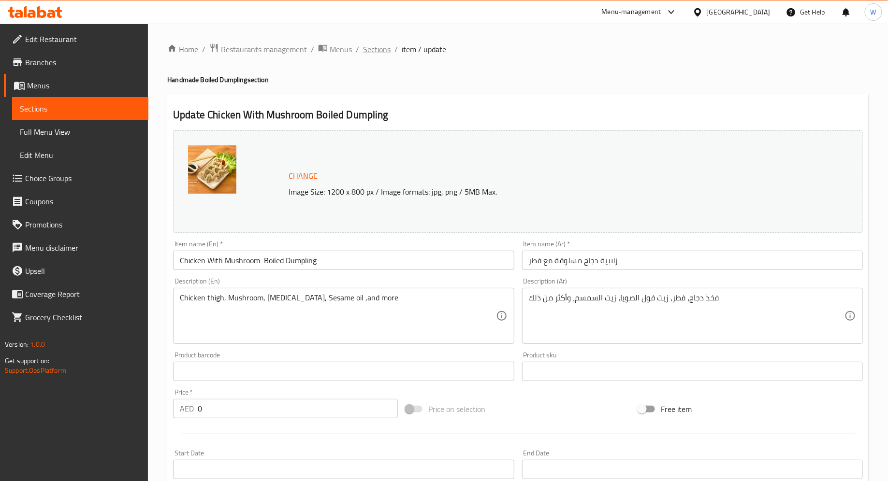
click at [388, 48] on span "Sections" at bounding box center [377, 49] width 28 height 12
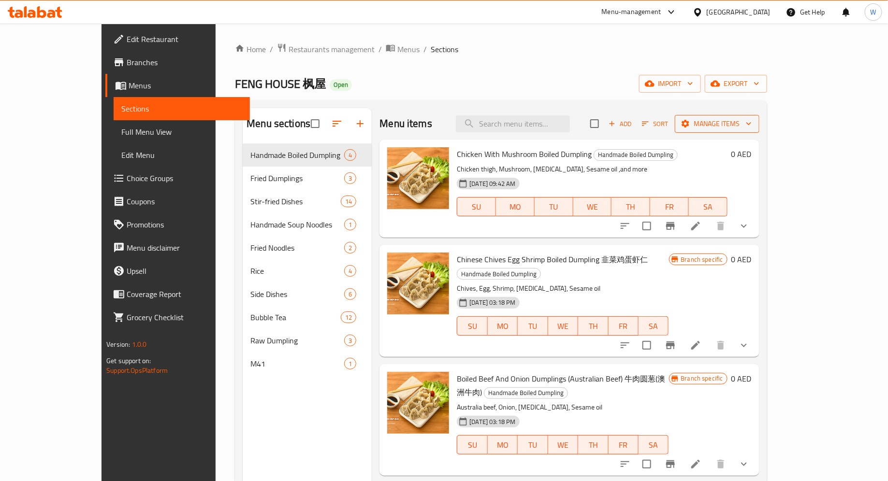
click at [751, 125] on span "Manage items" at bounding box center [716, 124] width 69 height 12
click at [817, 151] on span "Copy items" at bounding box center [832, 148] width 61 height 12
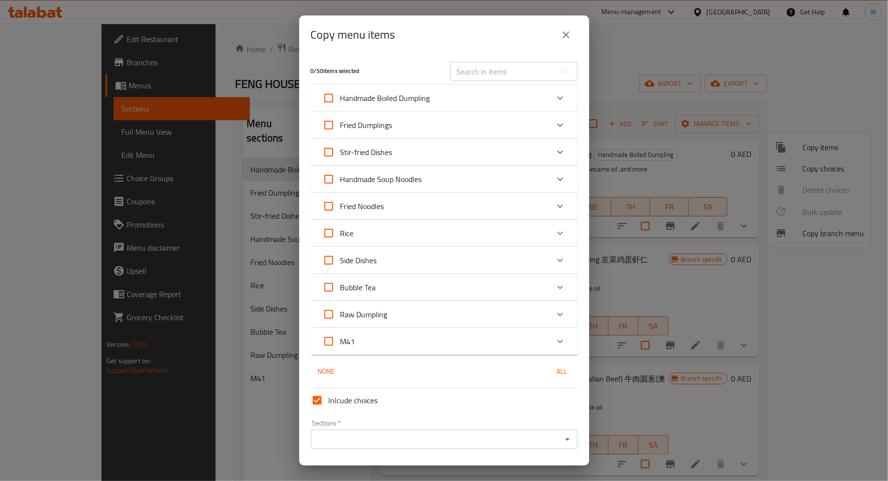
click at [559, 95] on icon "Expand" at bounding box center [560, 98] width 12 height 12
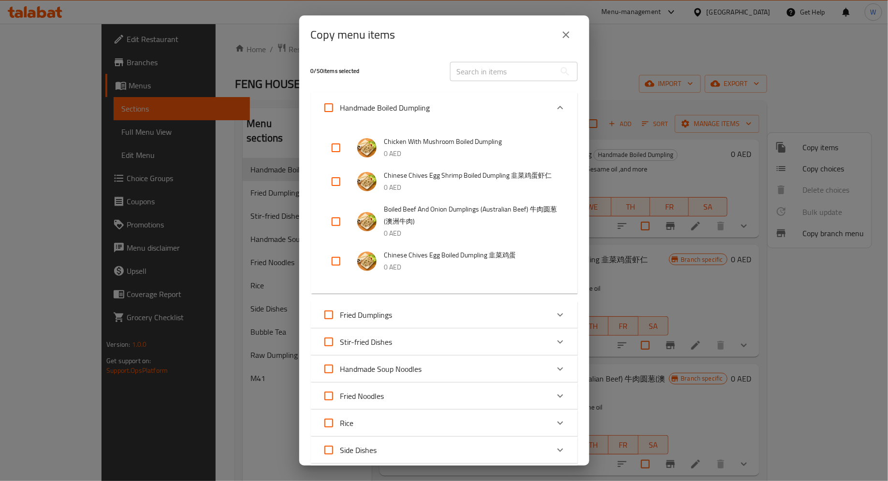
click at [337, 149] on input "checkbox" at bounding box center [335, 147] width 23 height 23
checkbox input "true"
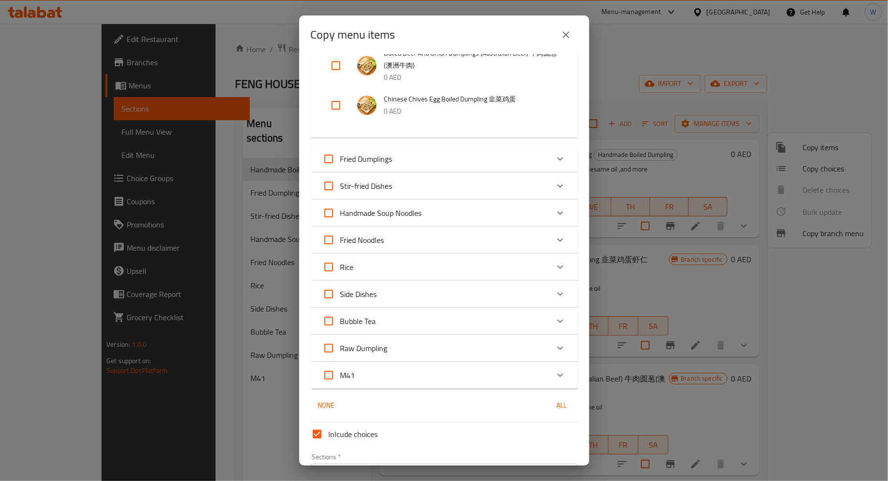
scroll to position [218, 0]
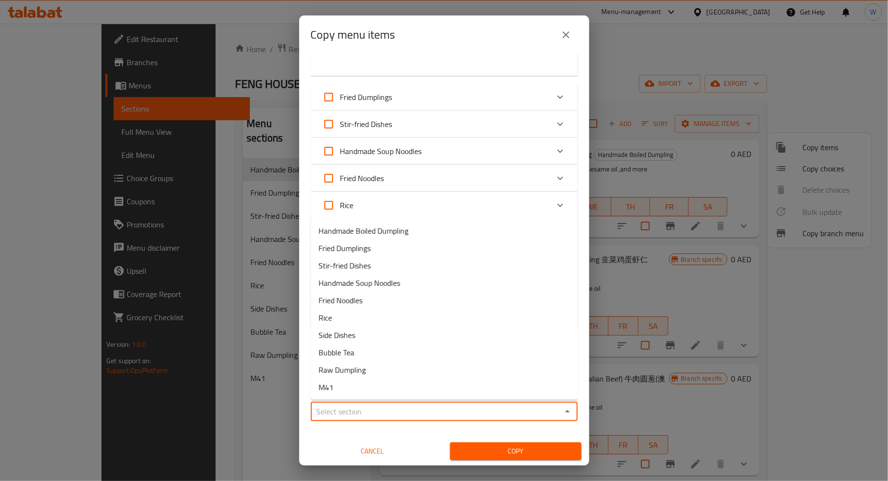
click at [374, 407] on input "Sections   *" at bounding box center [436, 412] width 245 height 14
click at [381, 234] on span "Handmade Boiled Dumpling" at bounding box center [363, 231] width 90 height 12
type input "Handmade Boiled Dumpling"
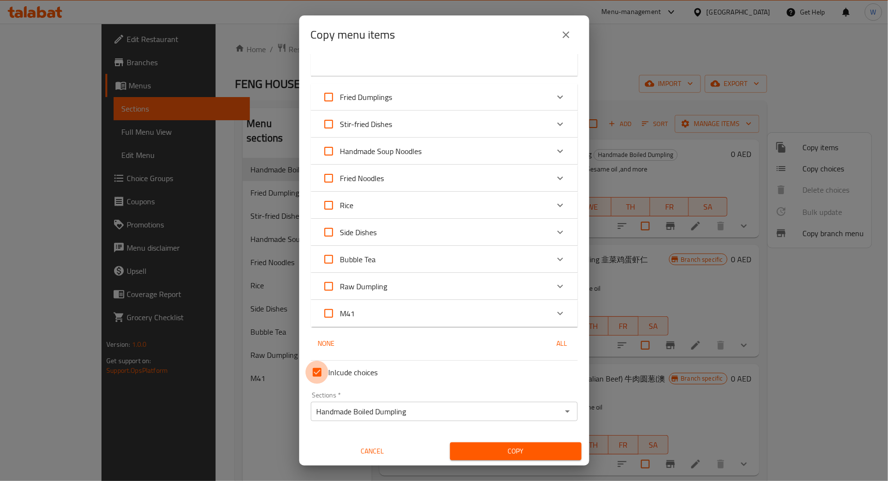
click at [315, 373] on input "Inlcude choices" at bounding box center [316, 372] width 23 height 23
checkbox input "false"
click at [490, 450] on span "Copy" at bounding box center [516, 451] width 116 height 12
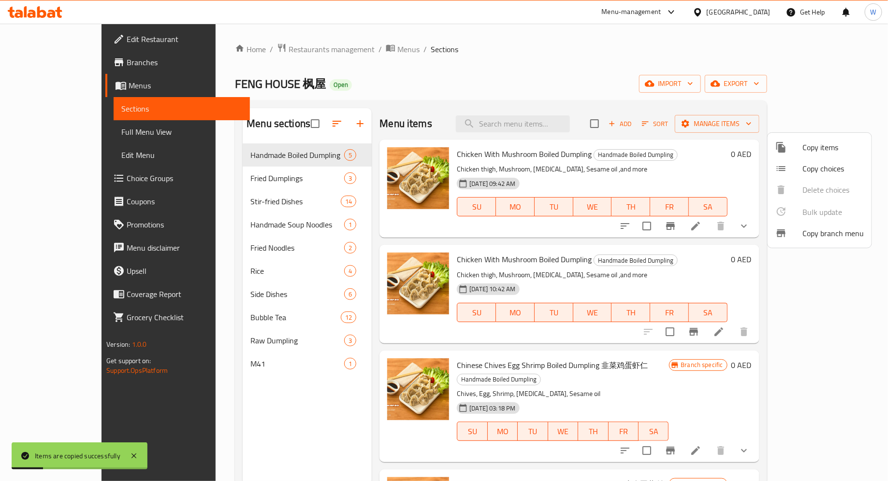
click at [627, 275] on div at bounding box center [444, 240] width 888 height 481
click at [700, 225] on icon at bounding box center [695, 226] width 9 height 9
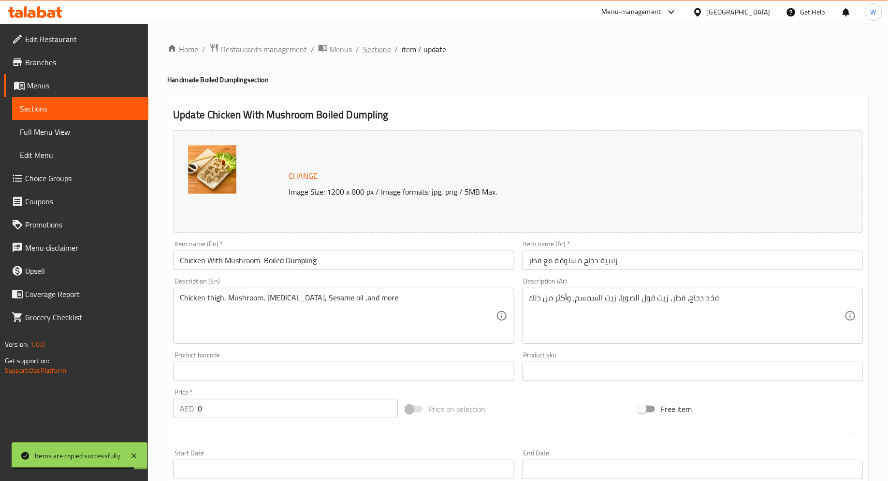
click at [374, 46] on span "Sections" at bounding box center [377, 49] width 28 height 12
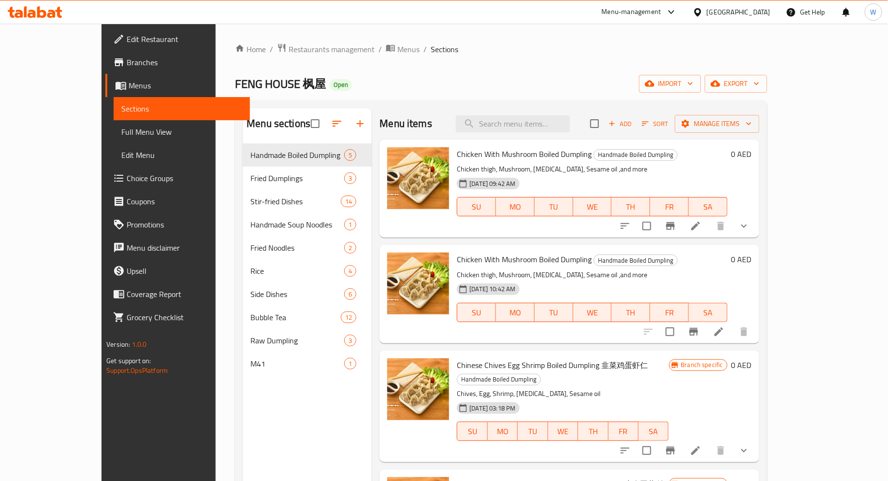
click at [724, 329] on icon at bounding box center [719, 332] width 12 height 12
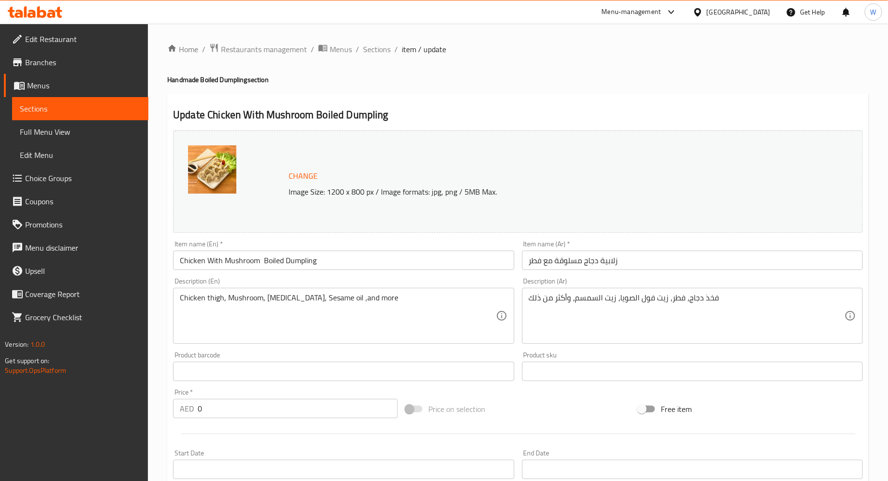
scroll to position [215, 0]
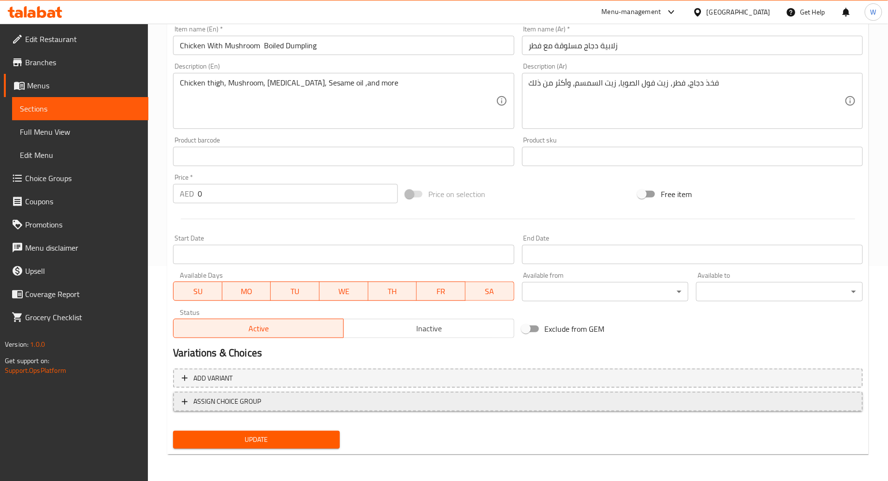
click at [675, 407] on span "ASSIGN CHOICE GROUP" at bounding box center [518, 402] width 672 height 12
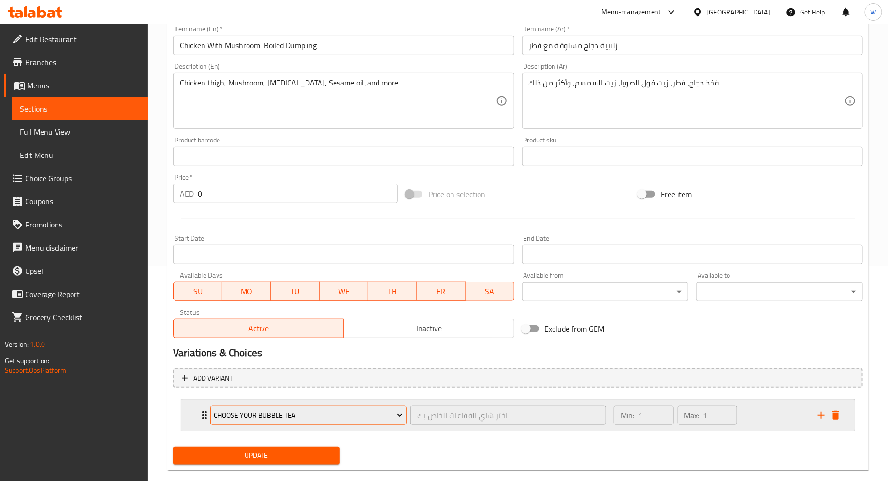
click at [329, 420] on span "Choose your Bubble Tea" at bounding box center [308, 416] width 189 height 12
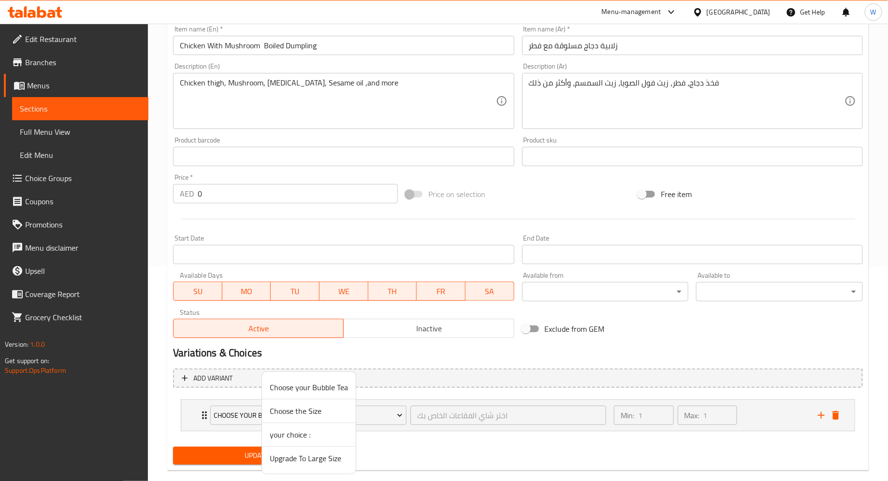
click at [317, 459] on span "Upgrade To Large Size" at bounding box center [309, 459] width 78 height 12
click at [409, 448] on div "Update" at bounding box center [517, 456] width 697 height 26
click at [205, 415] on div "Upgrade To Large Size ترقية إلى حجم كبير ​" at bounding box center [407, 415] width 407 height 31
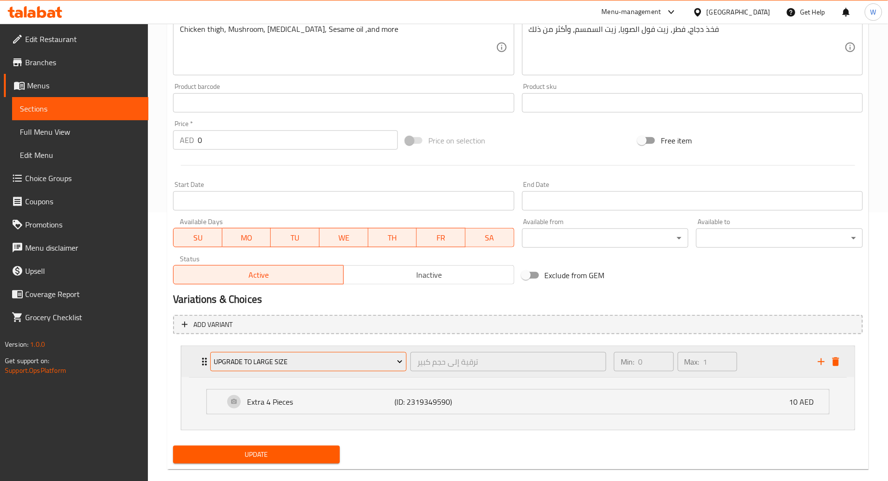
scroll to position [283, 0]
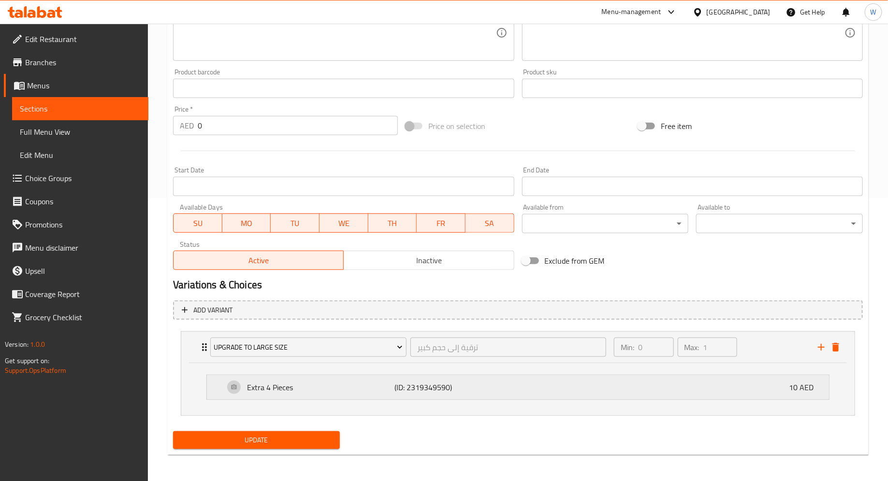
click at [363, 388] on p "Extra 4 Pieces" at bounding box center [320, 388] width 147 height 12
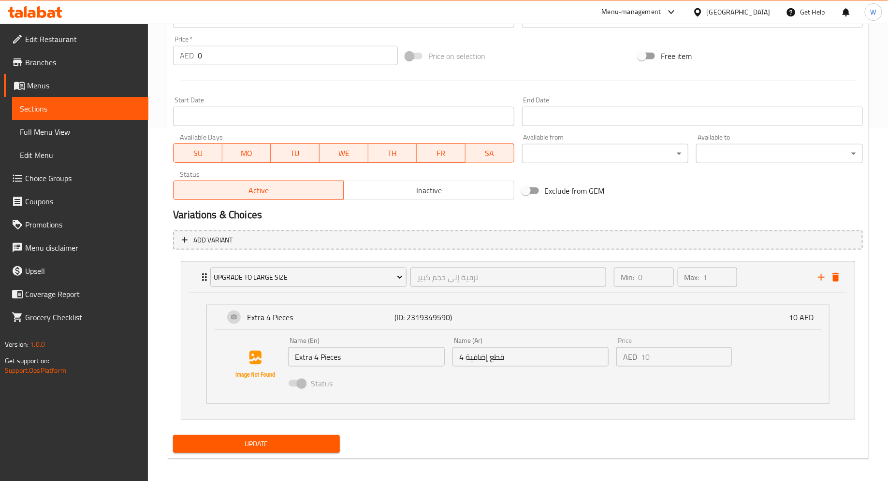
scroll to position [355, 0]
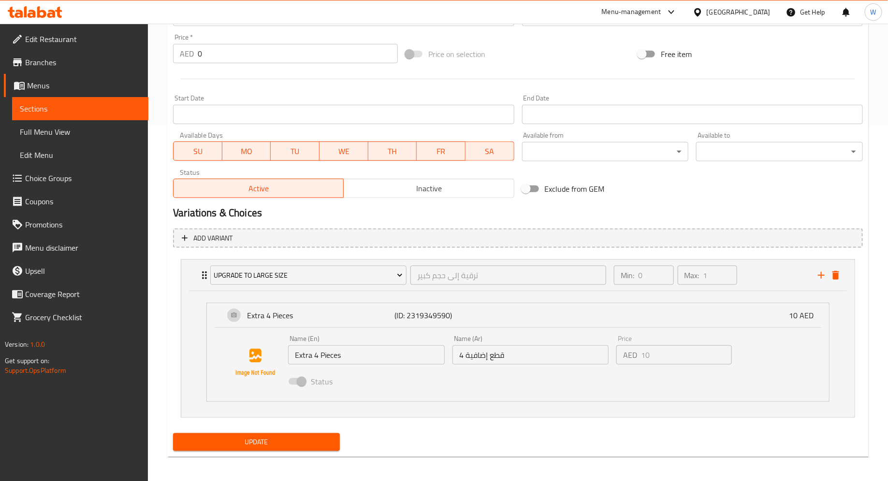
click at [462, 215] on h2 "Variations & Choices" at bounding box center [517, 213] width 689 height 14
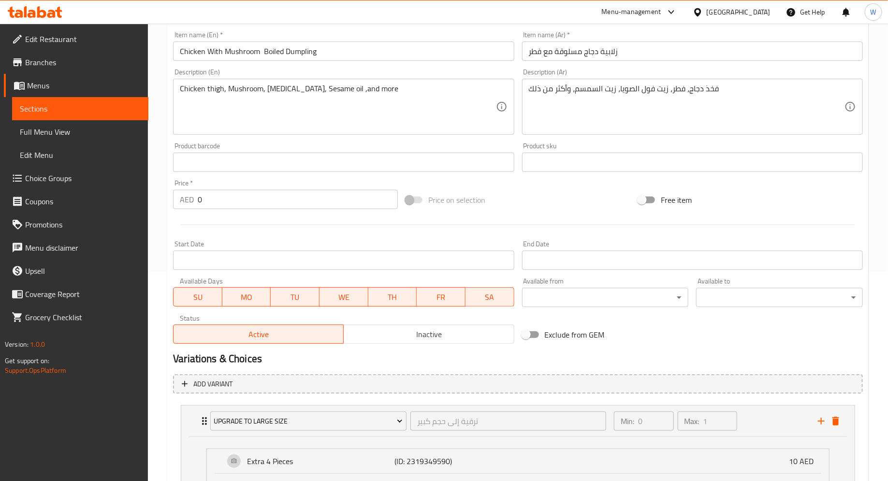
scroll to position [199, 0]
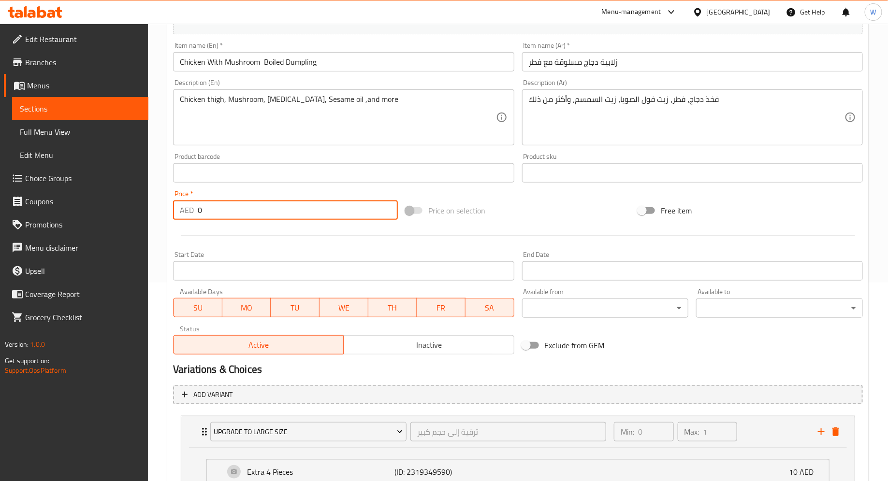
drag, startPoint x: 283, startPoint y: 213, endPoint x: 95, endPoint y: 211, distance: 188.4
click at [95, 211] on div "Edit Restaurant Branches Menus Sections Full Menu View Edit Menu Choice Groups …" at bounding box center [444, 233] width 888 height 816
type input "38"
click at [258, 246] on div at bounding box center [517, 236] width 697 height 24
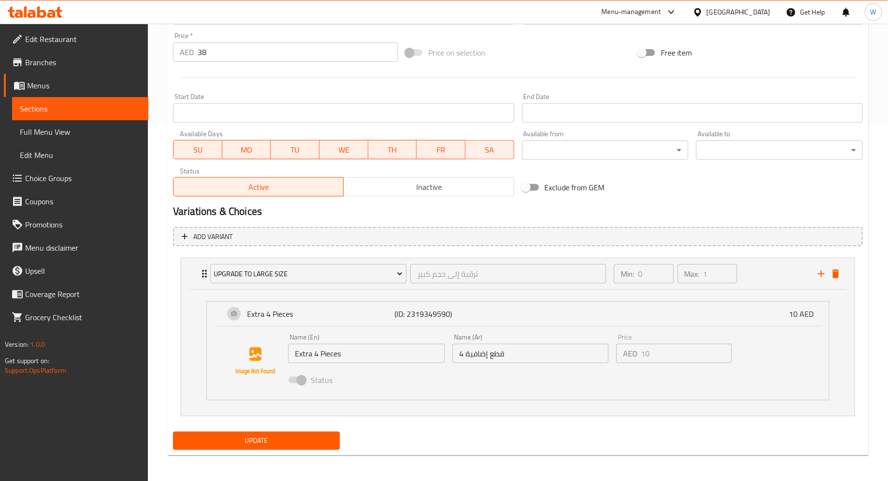
click at [271, 441] on span "Update" at bounding box center [256, 441] width 151 height 12
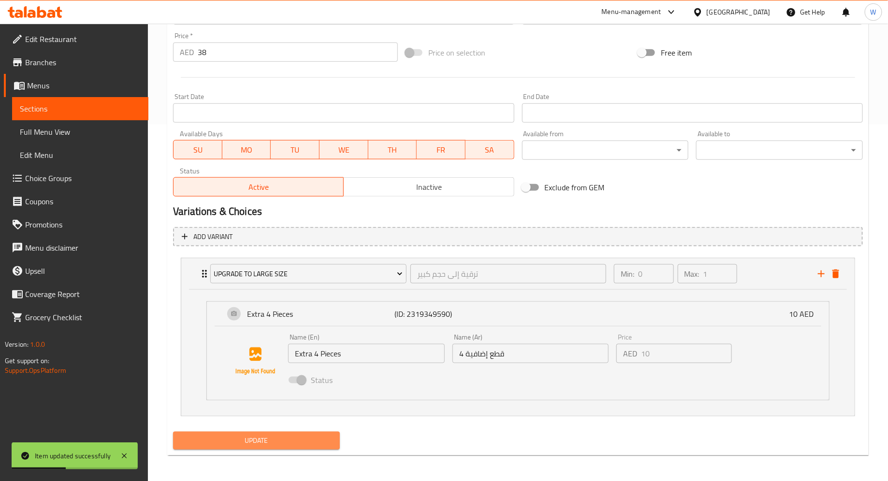
click at [299, 444] on span "Update" at bounding box center [256, 441] width 151 height 12
click at [307, 439] on span "Update" at bounding box center [256, 441] width 151 height 12
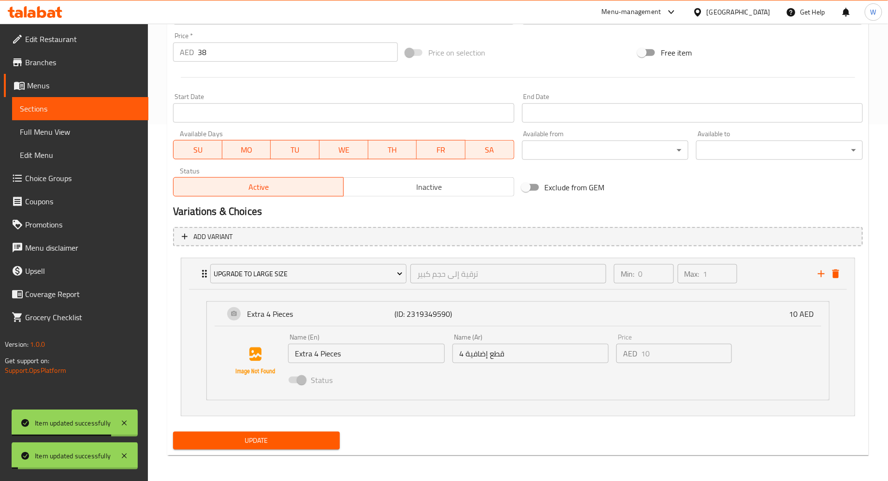
scroll to position [0, 0]
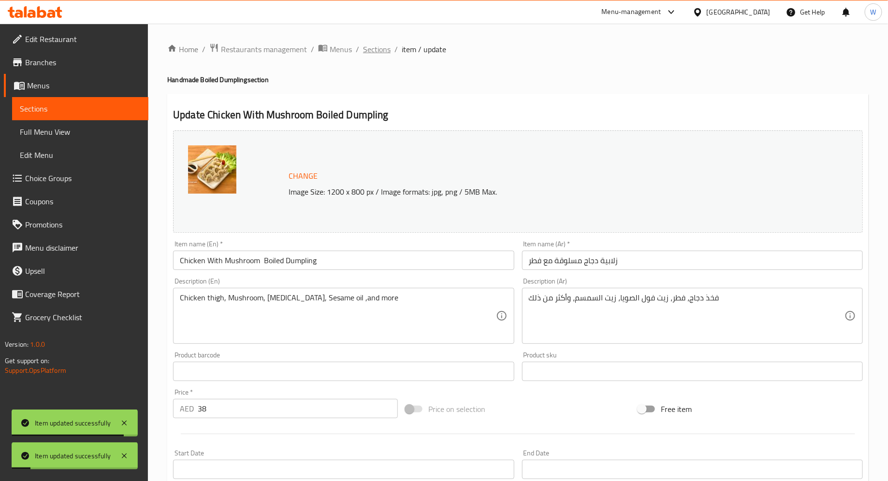
click at [378, 50] on span "Sections" at bounding box center [377, 49] width 28 height 12
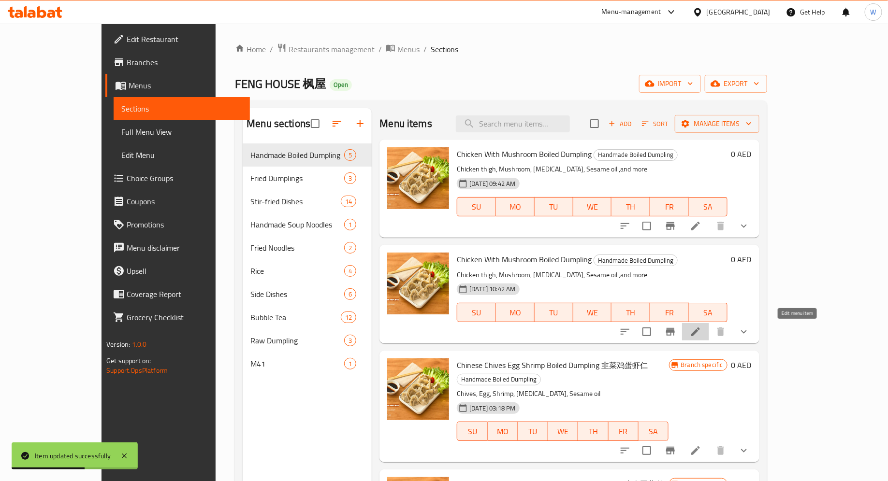
click at [700, 329] on icon at bounding box center [695, 332] width 9 height 9
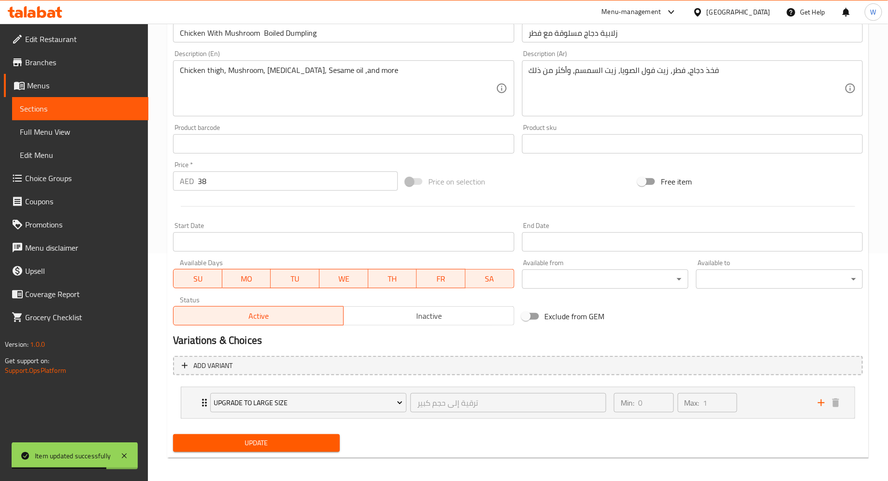
scroll to position [230, 0]
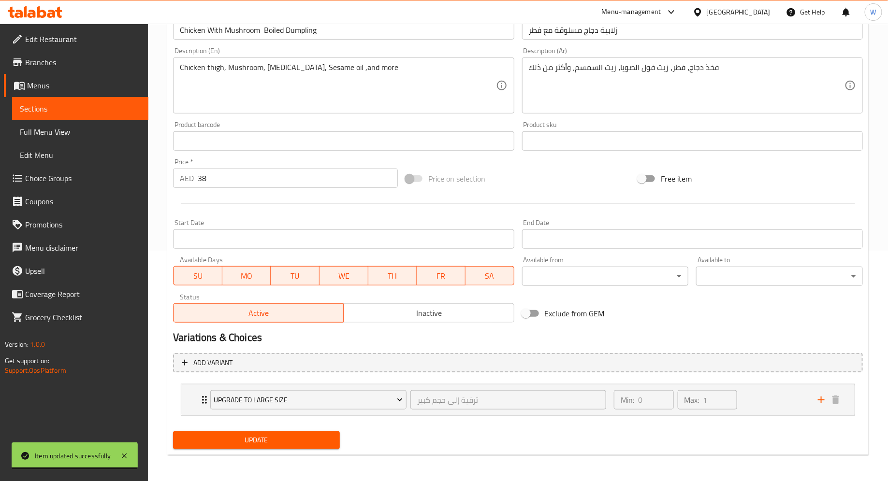
click at [101, 171] on link "Choice Groups" at bounding box center [76, 178] width 144 height 23
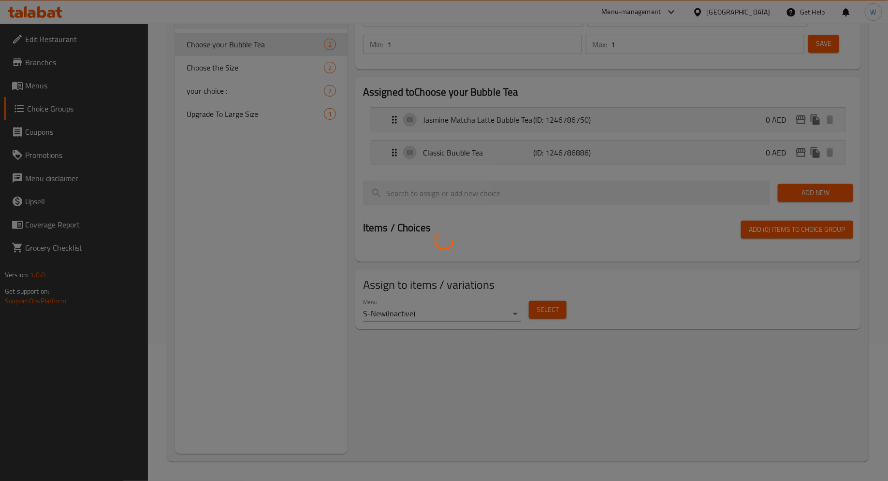
scroll to position [137, 0]
click at [245, 112] on div at bounding box center [444, 240] width 888 height 481
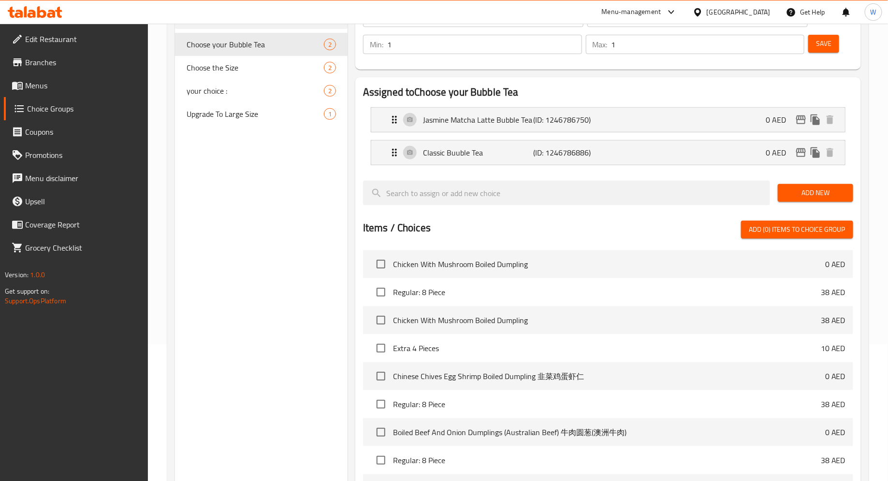
click at [240, 113] on span "Upgrade To Large Size" at bounding box center [254, 114] width 137 height 12
type input "Upgrade To Large Size"
type input "ترقية إلى حجم كبير"
type input "0"
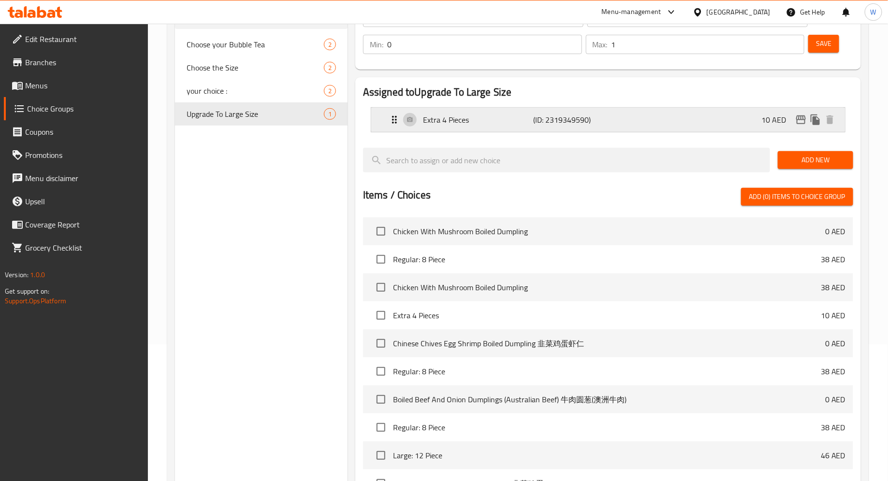
click at [720, 126] on div "Extra 4 Pieces (ID: 2319349590) 10 AED" at bounding box center [610, 120] width 444 height 24
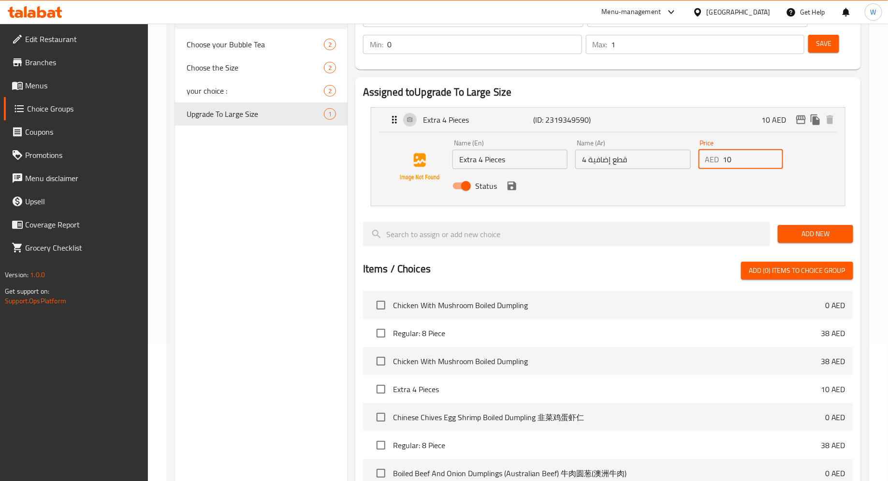
drag, startPoint x: 745, startPoint y: 166, endPoint x: 702, endPoint y: 166, distance: 42.0
click at [702, 166] on div "AED 10 Price" at bounding box center [740, 159] width 85 height 19
drag, startPoint x: 743, startPoint y: 159, endPoint x: 703, endPoint y: 158, distance: 39.1
click at [703, 158] on div "AED 10 Price" at bounding box center [740, 159] width 85 height 19
click at [516, 192] on div "Status" at bounding box center [632, 186] width 369 height 26
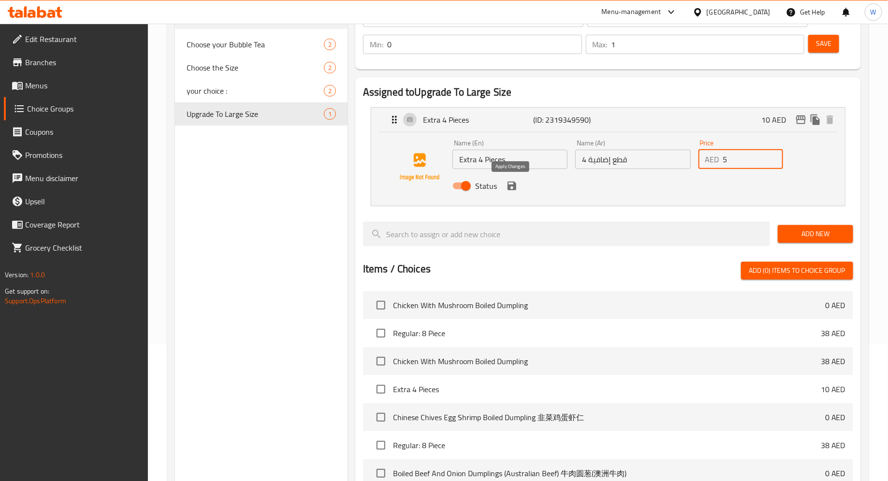
click at [513, 189] on icon "save" at bounding box center [511, 186] width 9 height 9
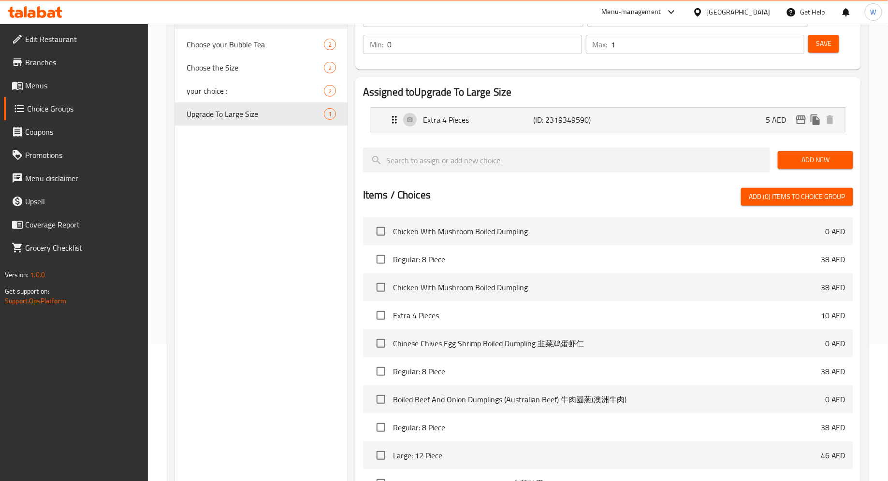
type input "5"
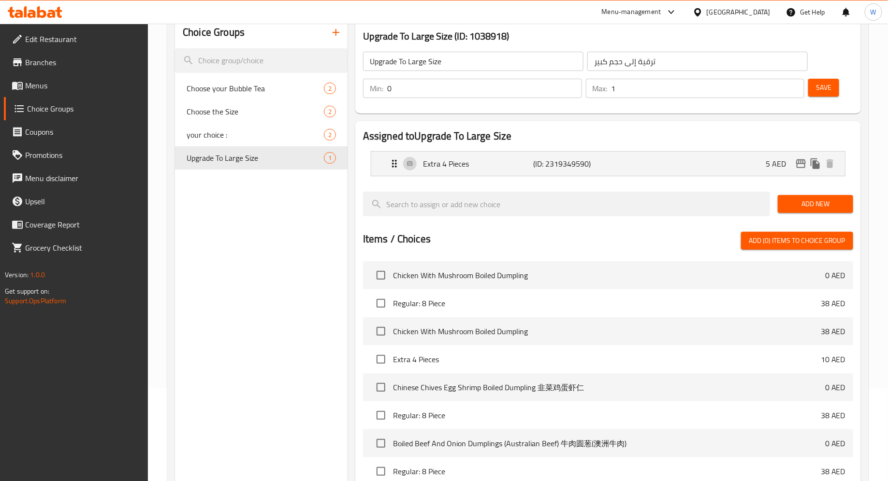
scroll to position [86, 0]
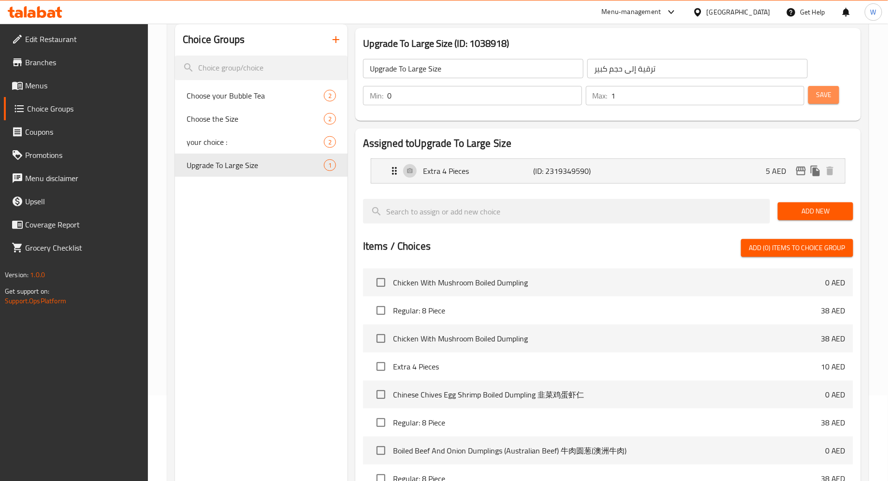
click at [820, 98] on span "Save" at bounding box center [823, 95] width 15 height 12
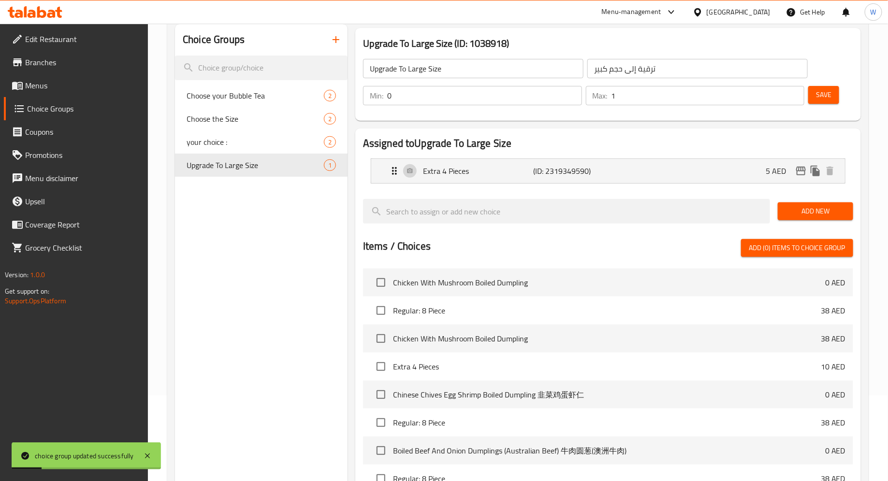
click at [55, 87] on span "Menus" at bounding box center [82, 86] width 115 height 12
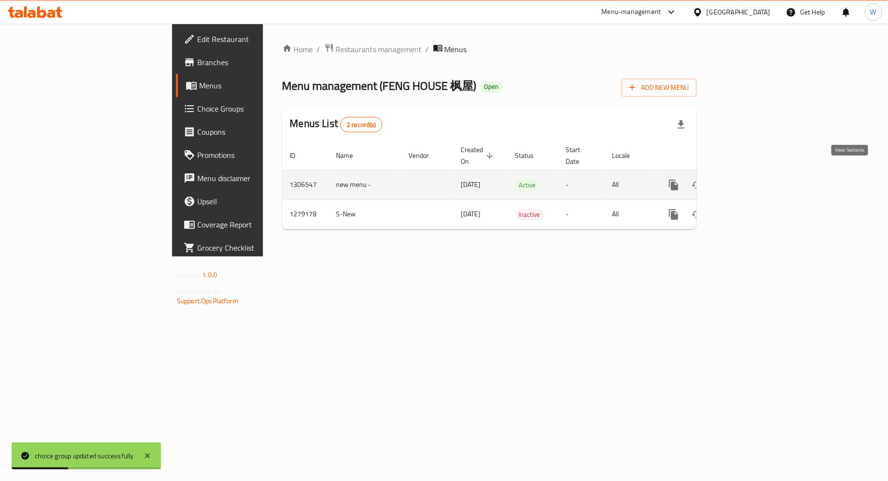
click at [747, 181] on icon "enhanced table" at bounding box center [743, 185] width 9 height 9
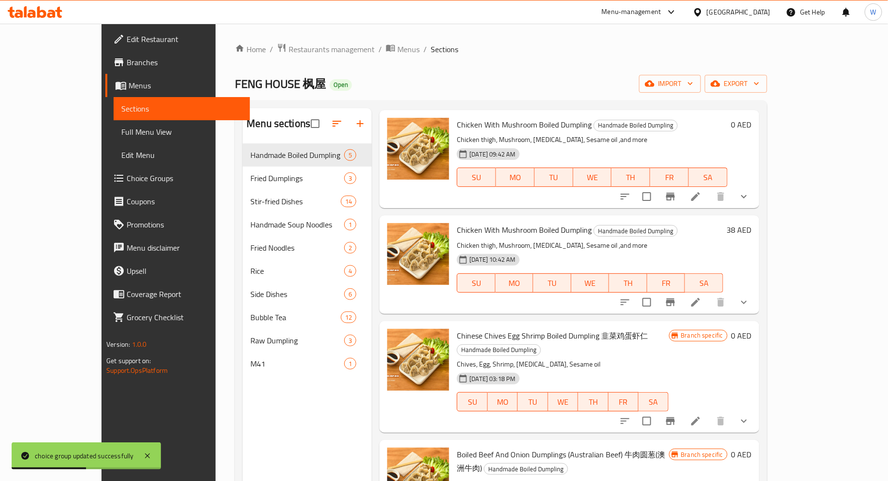
scroll to position [31, 0]
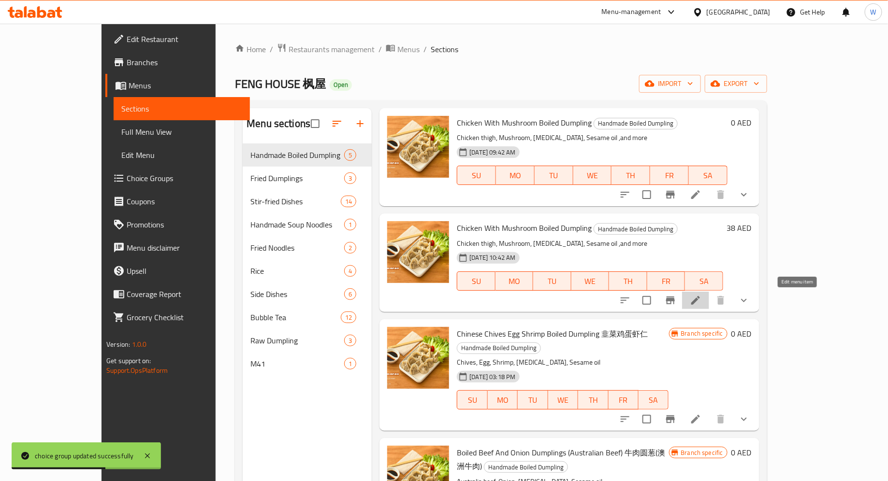
click at [700, 301] on icon at bounding box center [695, 300] width 9 height 9
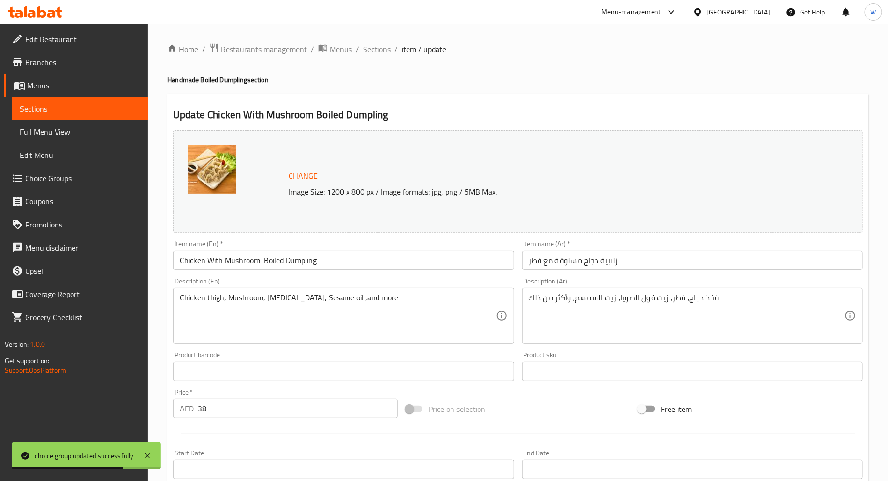
scroll to position [230, 0]
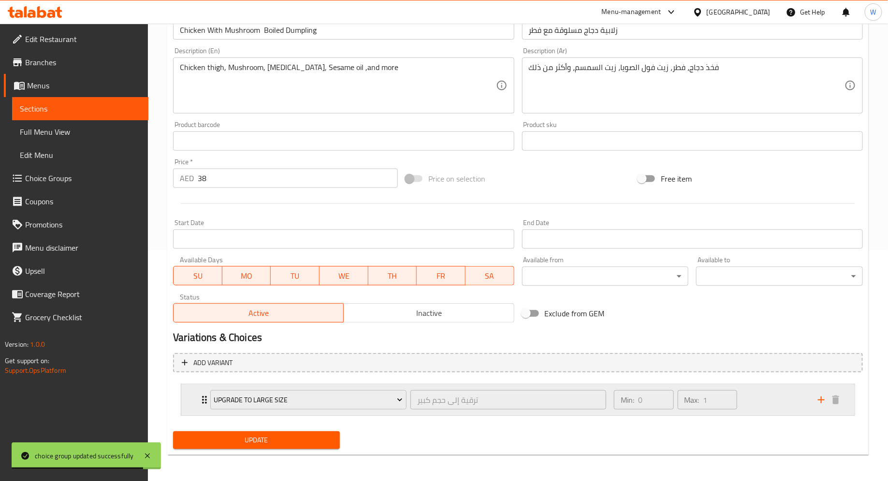
click at [749, 399] on div "Min: 0 ​ Max: 1 ​" at bounding box center [710, 400] width 204 height 31
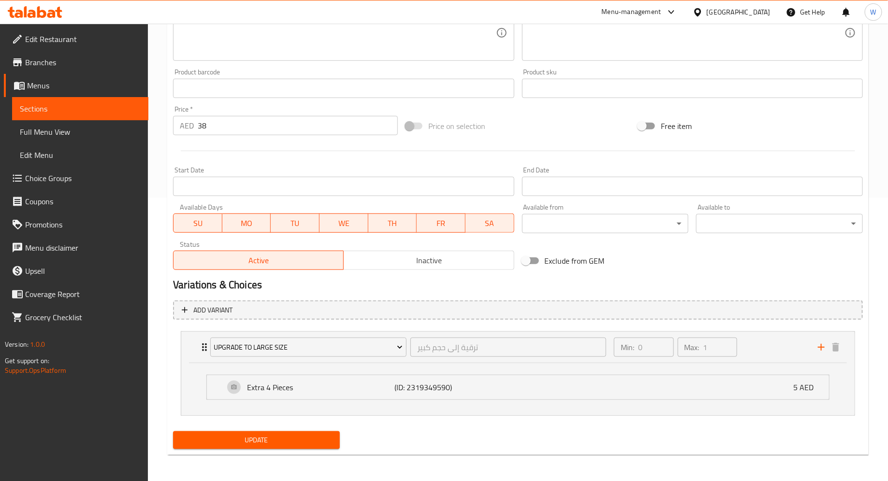
scroll to position [0, 0]
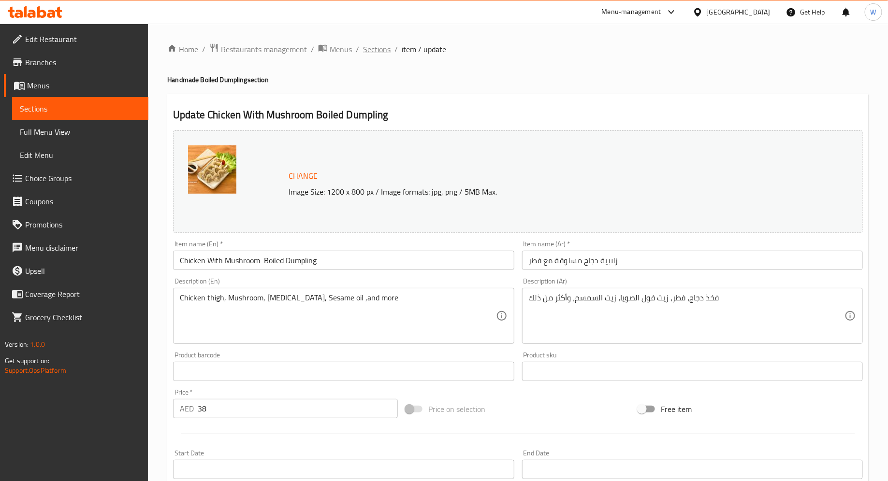
click at [370, 55] on span "Sections" at bounding box center [377, 49] width 28 height 12
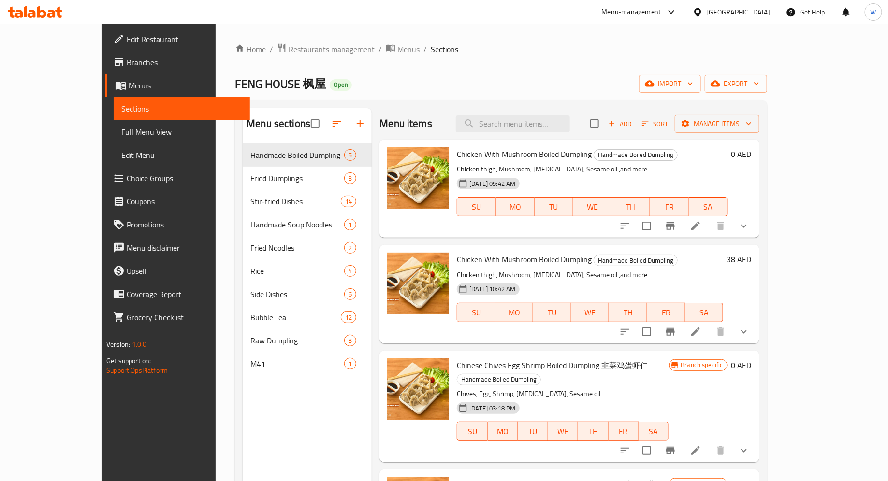
click at [709, 332] on li at bounding box center [695, 331] width 27 height 17
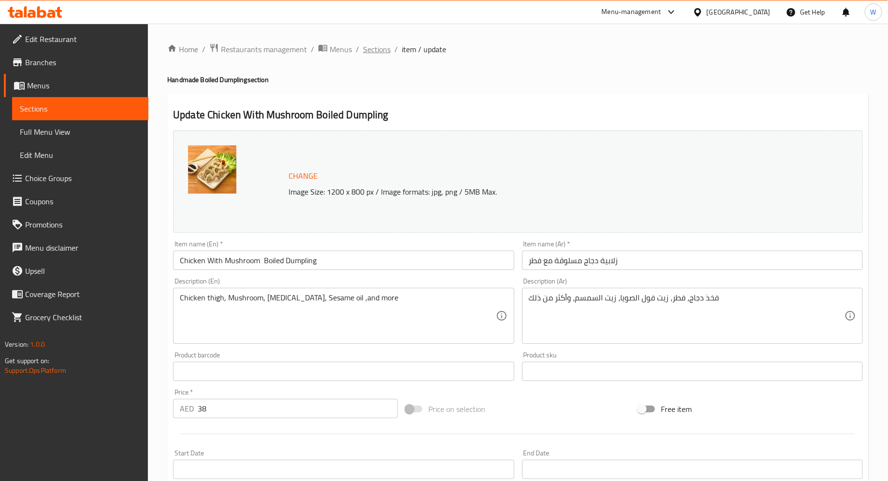
click at [381, 44] on span "Sections" at bounding box center [377, 49] width 28 height 12
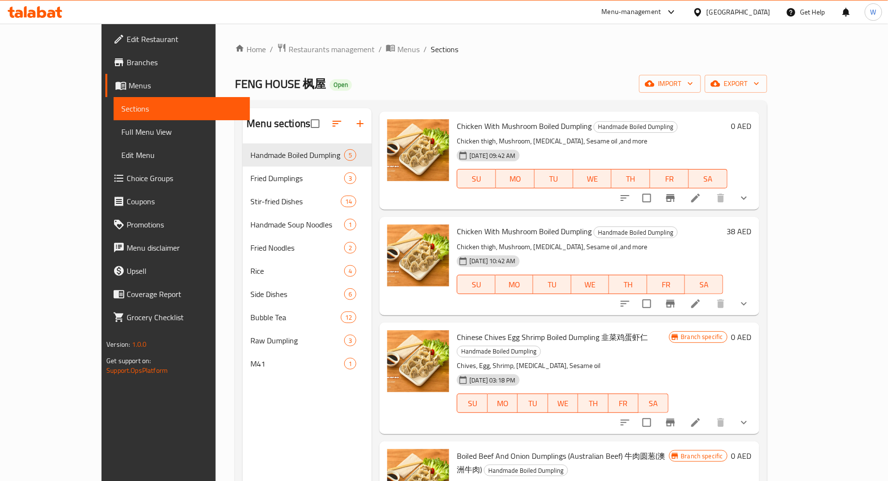
scroll to position [70, 0]
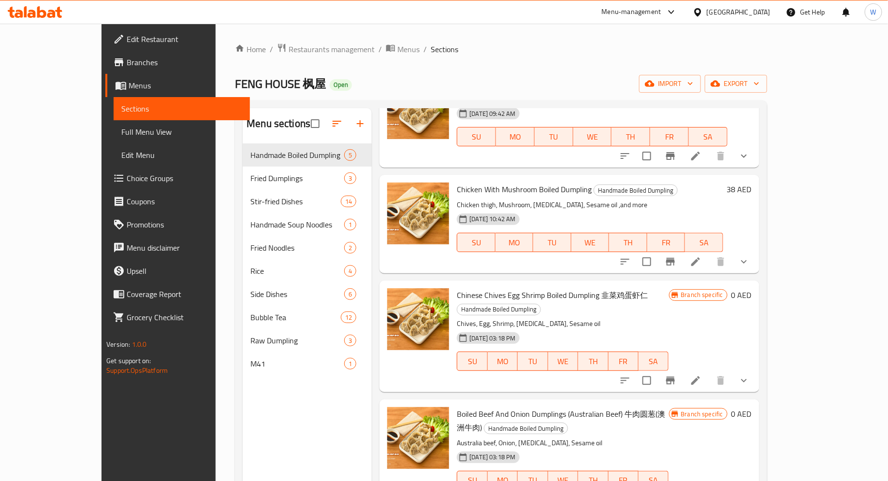
click at [127, 177] on span "Choice Groups" at bounding box center [184, 178] width 115 height 12
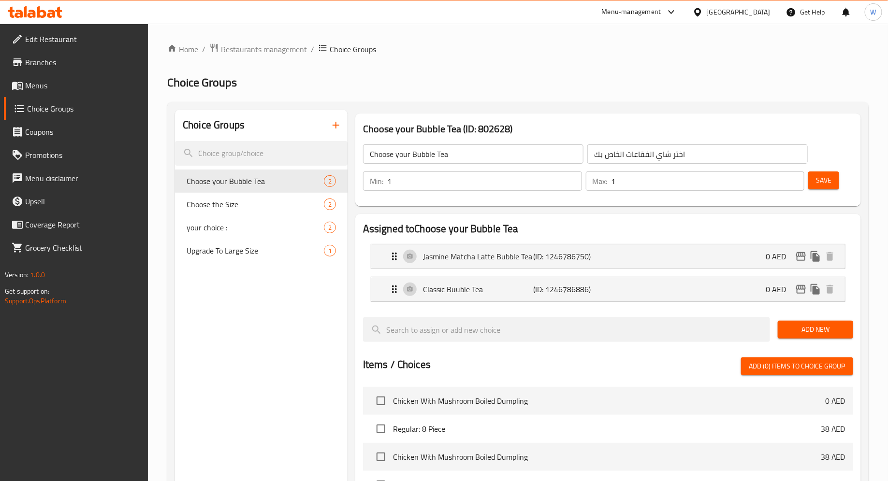
click at [246, 251] on span "Upgrade To Large Size" at bounding box center [254, 251] width 137 height 12
type input "Upgrade To Large Size"
type input "ترقية إلى حجم كبير"
type input "0"
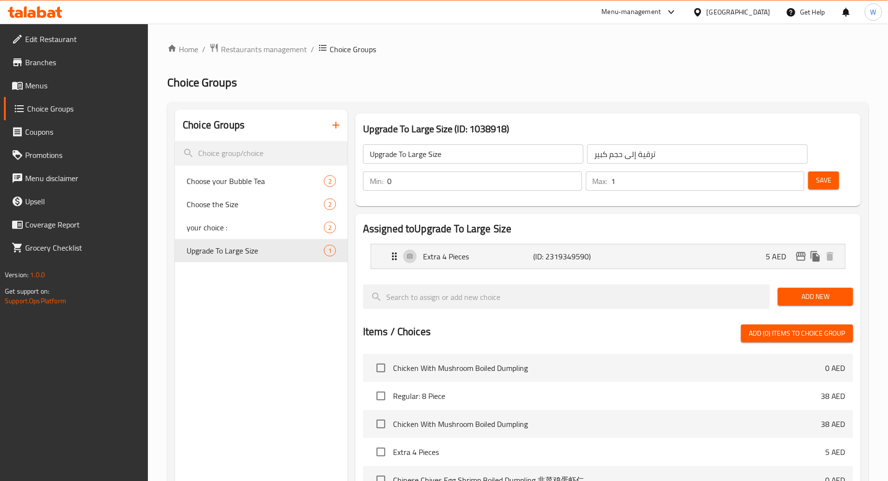
click at [402, 158] on input "Upgrade To Large Size" at bounding box center [473, 153] width 220 height 19
click at [482, 262] on p "Extra 4 Pieces" at bounding box center [478, 257] width 111 height 12
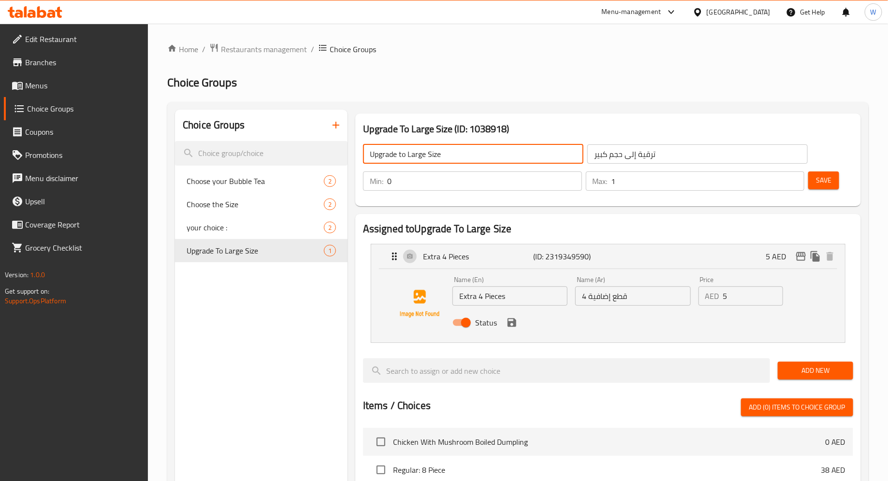
type input "Upgrade to Large Size"
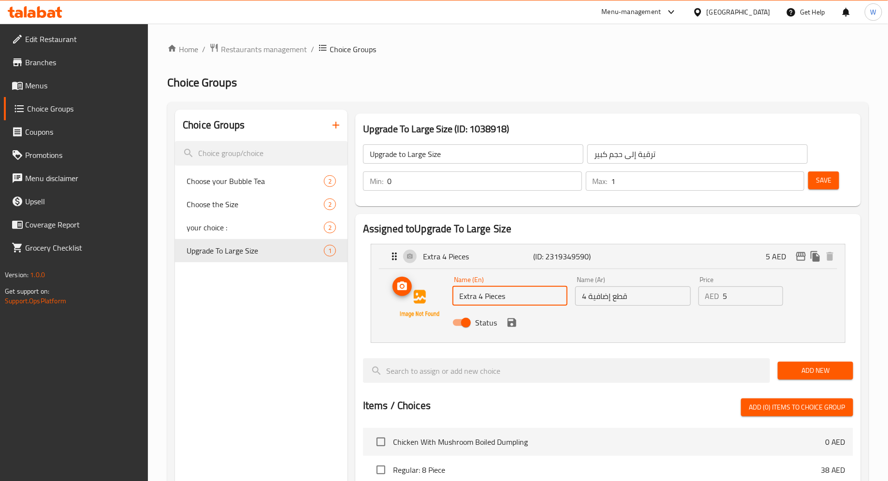
drag, startPoint x: 482, startPoint y: 297, endPoint x: 412, endPoint y: 294, distance: 70.1
click at [412, 294] on div "Name (En) Extra 4 Pieces Name (En) Name (Ar) 4 قطع إضافية Name (Ar) Price AED 5…" at bounding box center [608, 304] width 443 height 66
click at [514, 325] on icon "save" at bounding box center [511, 322] width 9 height 9
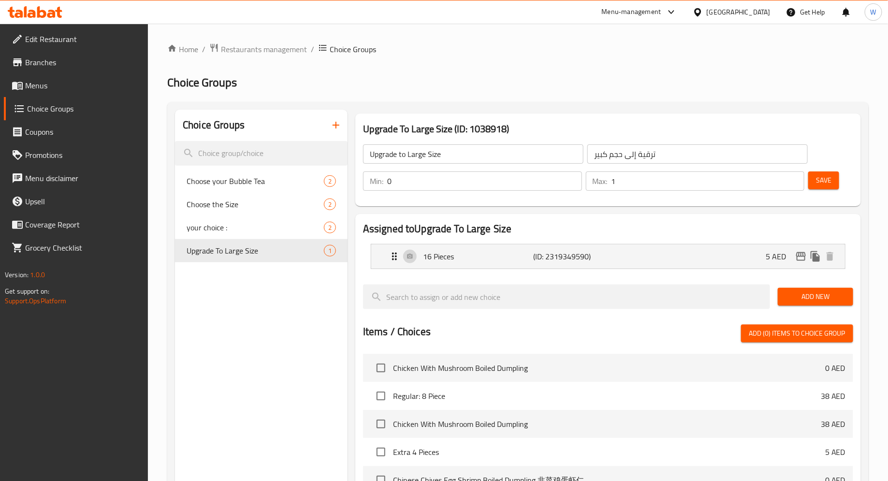
type input "16 Pieces"
click at [828, 180] on span "Save" at bounding box center [823, 180] width 15 height 12
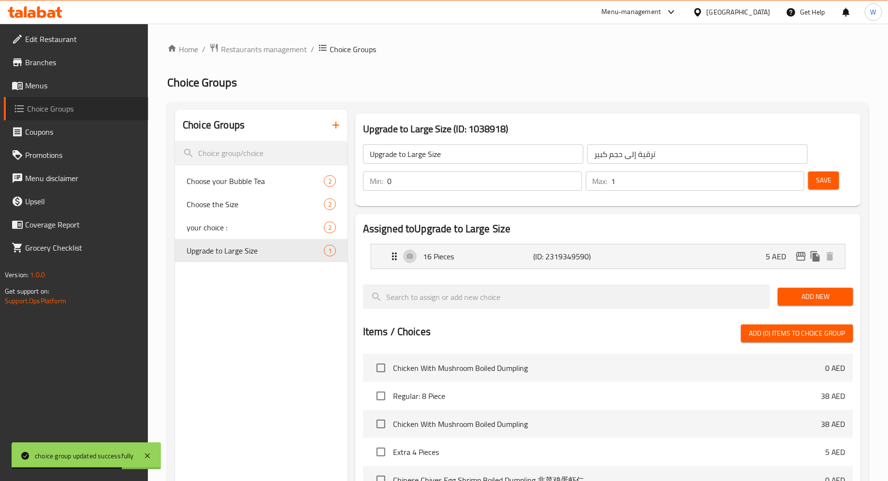
click at [83, 102] on link "Choice Groups" at bounding box center [76, 108] width 144 height 23
click at [74, 84] on span "Menus" at bounding box center [82, 86] width 115 height 12
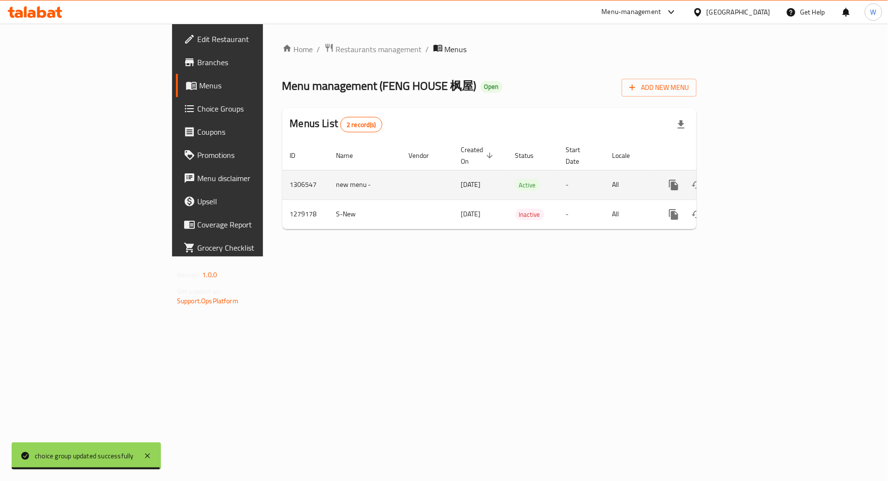
click at [749, 179] on icon "enhanced table" at bounding box center [743, 185] width 12 height 12
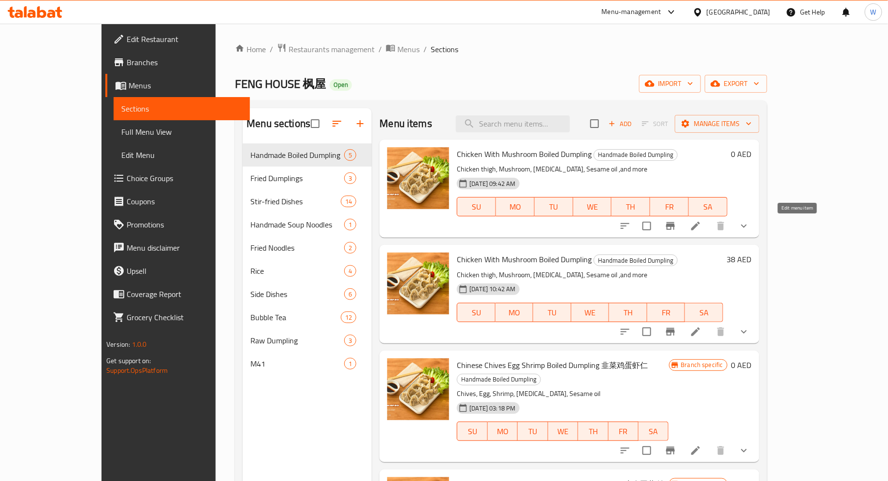
click at [701, 230] on icon at bounding box center [695, 226] width 12 height 12
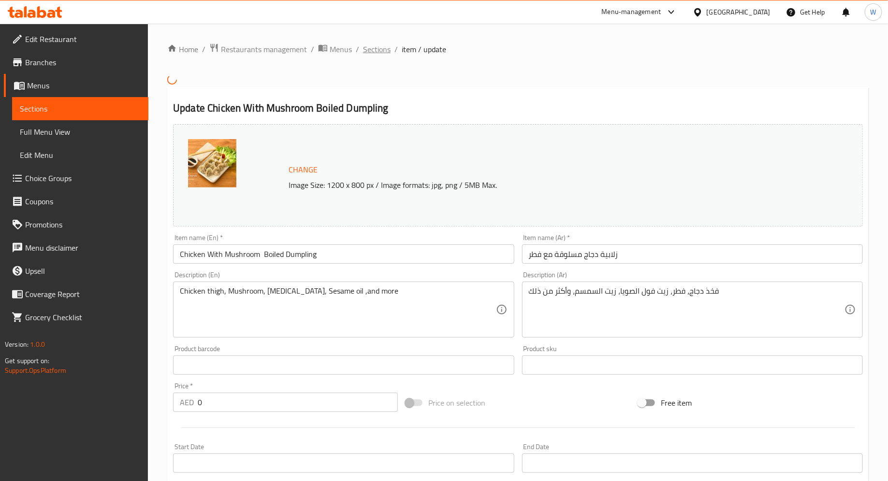
click at [375, 46] on span "Sections" at bounding box center [377, 49] width 28 height 12
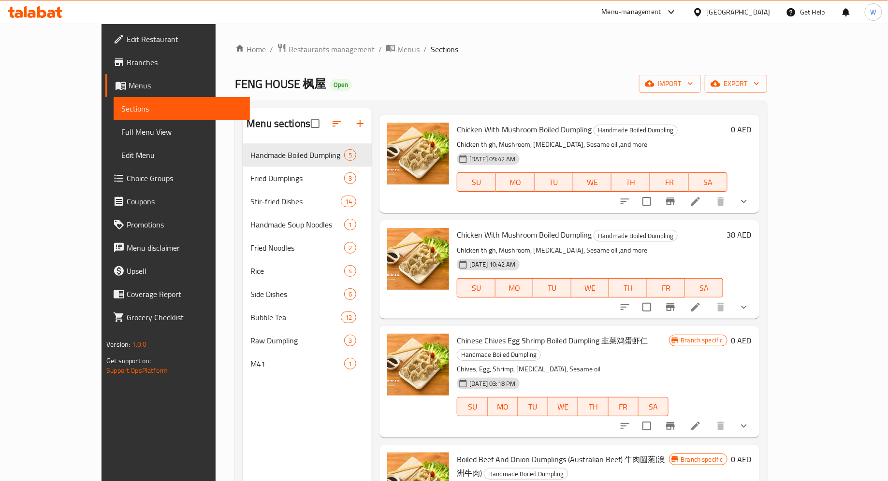
scroll to position [26, 0]
click at [701, 303] on icon at bounding box center [695, 307] width 12 height 12
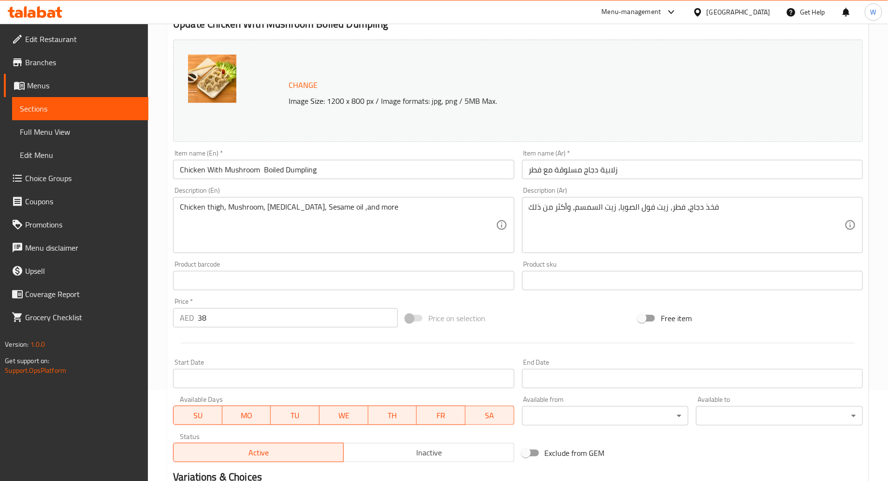
scroll to position [230, 0]
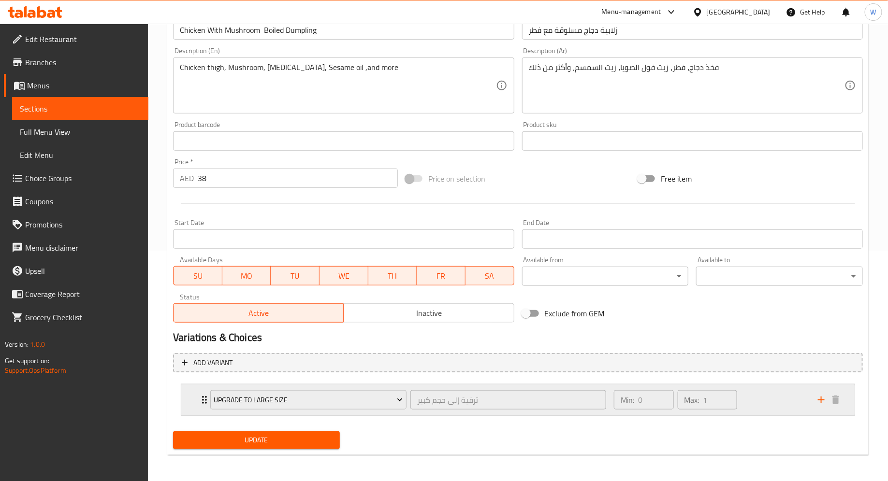
click at [207, 398] on div "Upgrade to Large Size ترقية إلى حجم كبير ​" at bounding box center [407, 400] width 407 height 31
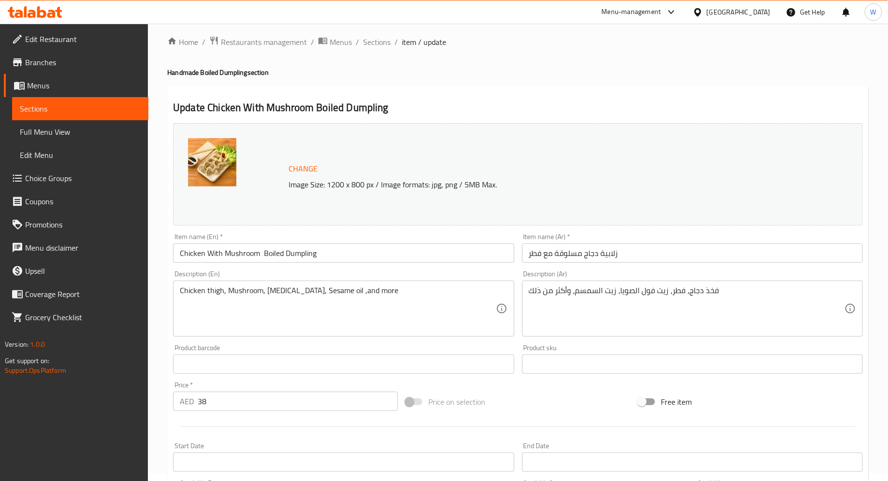
scroll to position [0, 0]
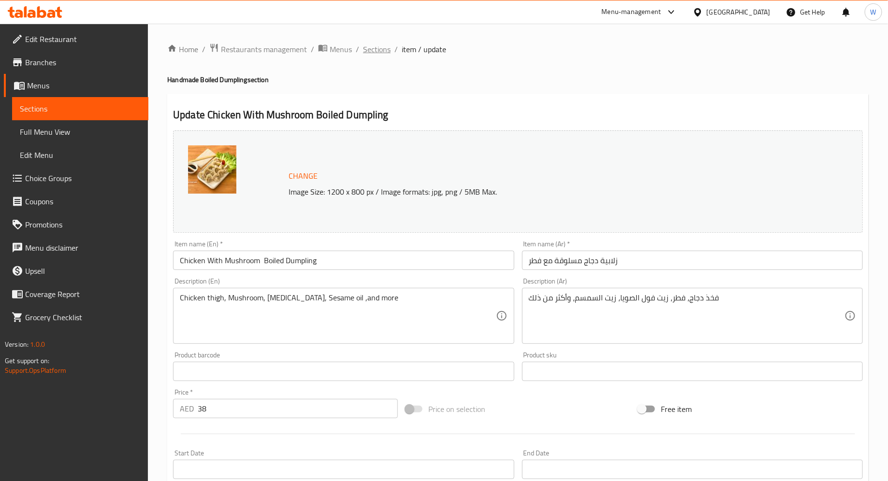
click at [373, 50] on span "Sections" at bounding box center [377, 49] width 28 height 12
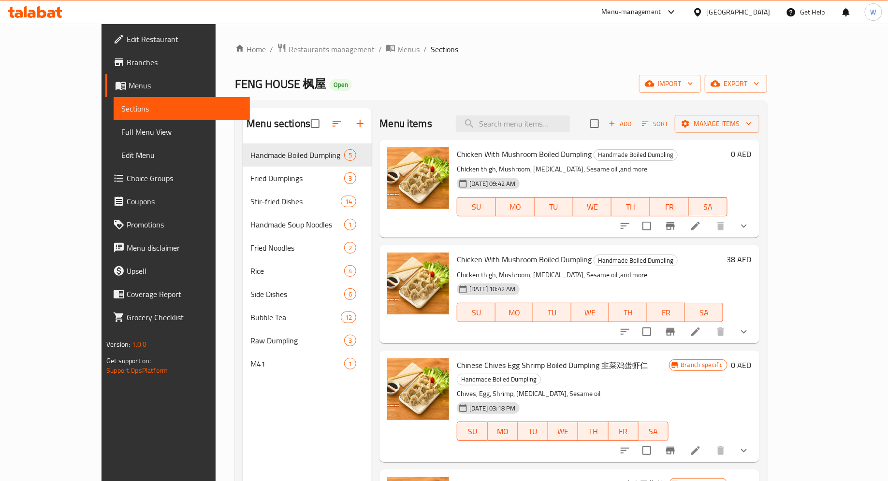
click at [585, 281] on div "02-10-2025 10:42 AM SU MO TU WE TH FR SA" at bounding box center [589, 306] width 273 height 52
click at [701, 332] on icon at bounding box center [695, 332] width 12 height 12
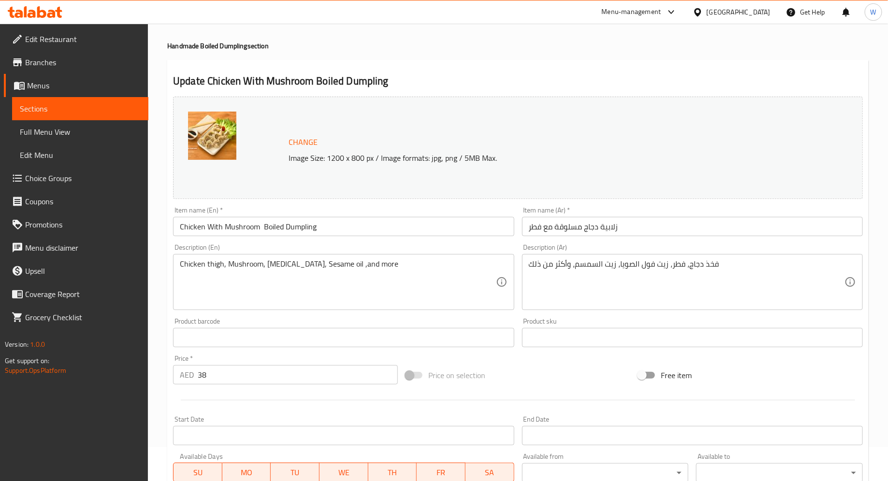
scroll to position [36, 0]
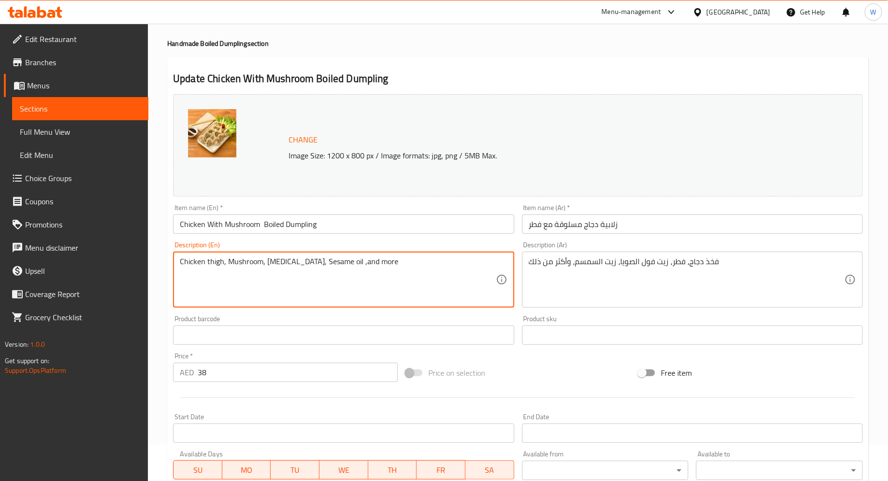
click at [401, 257] on textarea "Chicken thigh, Mushroom, [MEDICAL_DATA], Sesame oil ,and more" at bounding box center [337, 280] width 315 height 46
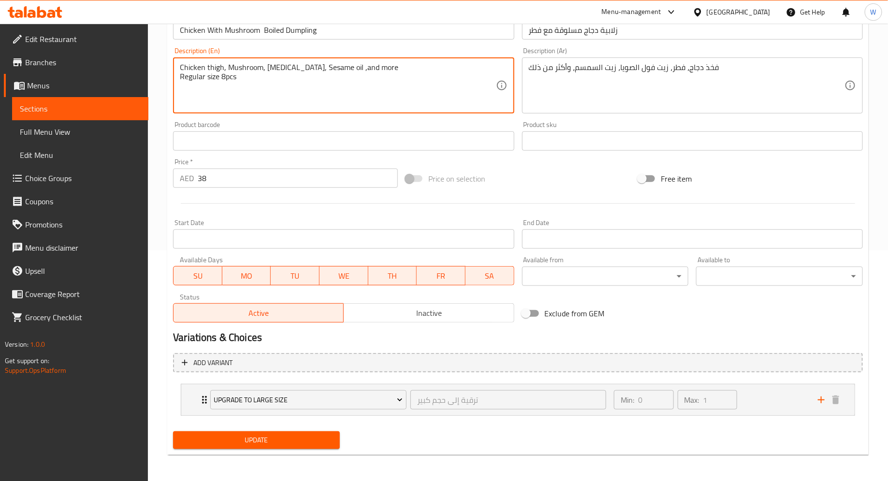
type textarea "Chicken thigh, Mushroom, Soybean oil, Sesame oil ,and more Regular size 8pcs"
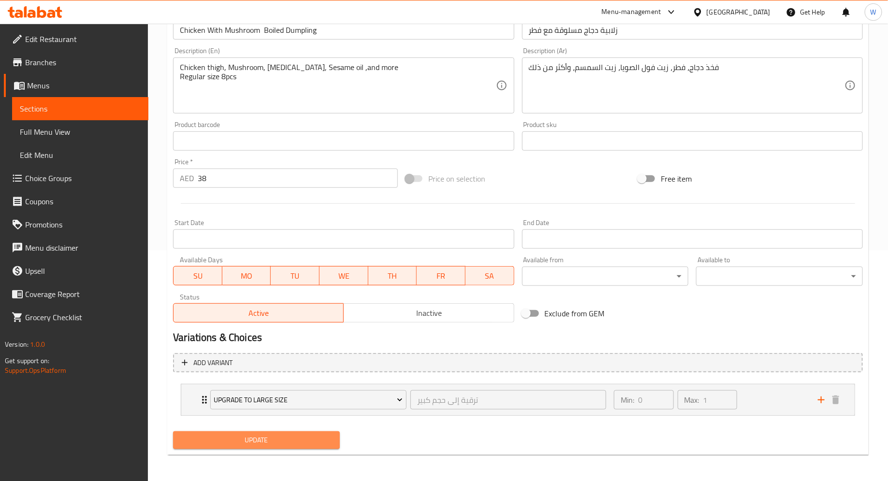
click at [258, 441] on span "Update" at bounding box center [256, 440] width 151 height 12
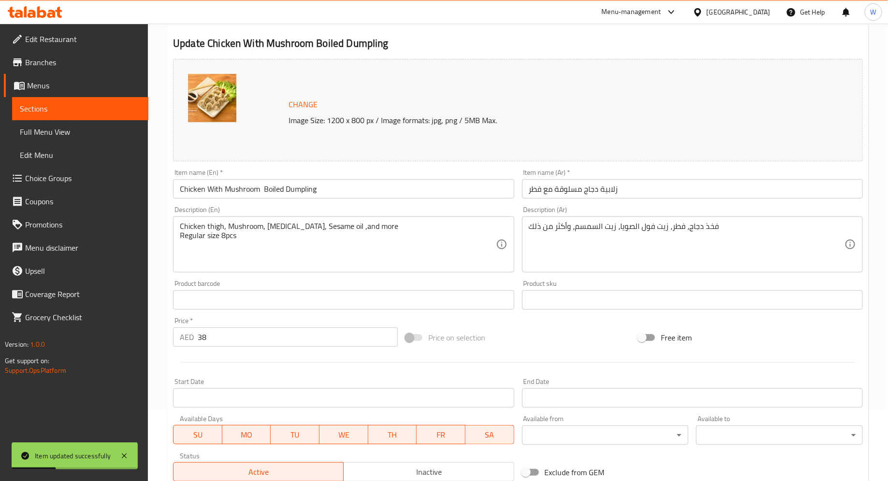
scroll to position [0, 0]
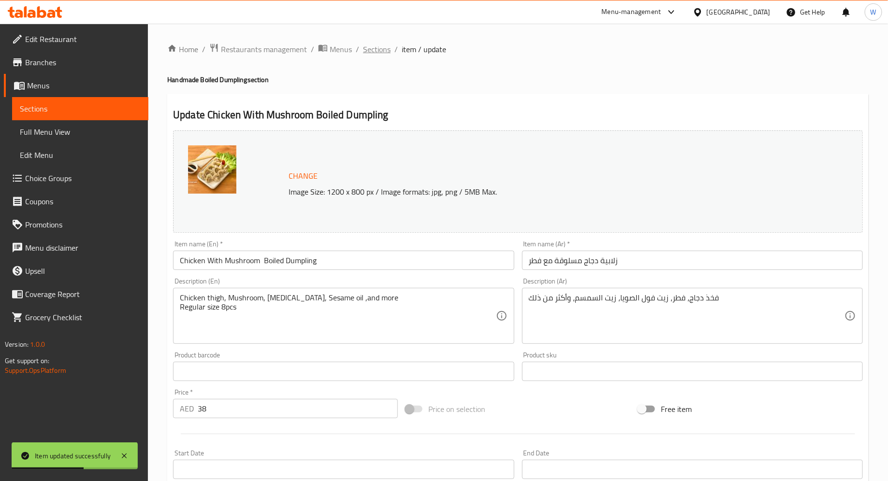
click at [374, 49] on span "Sections" at bounding box center [377, 49] width 28 height 12
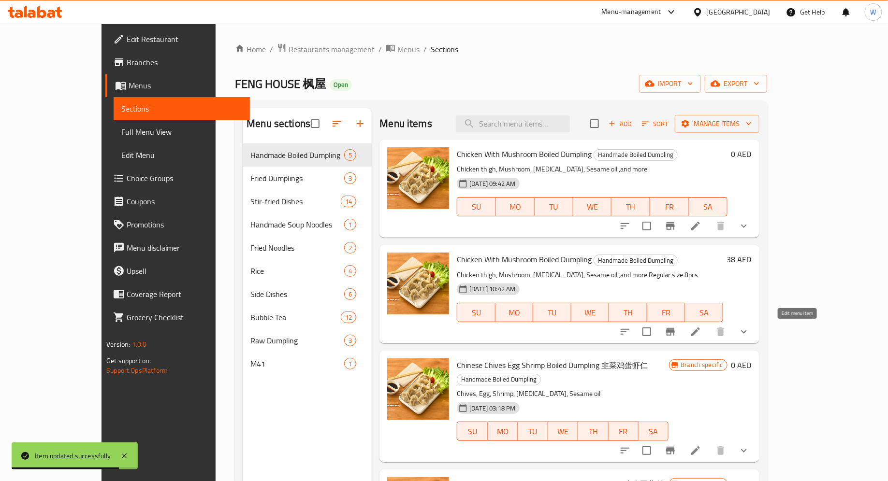
click at [701, 333] on icon at bounding box center [695, 332] width 12 height 12
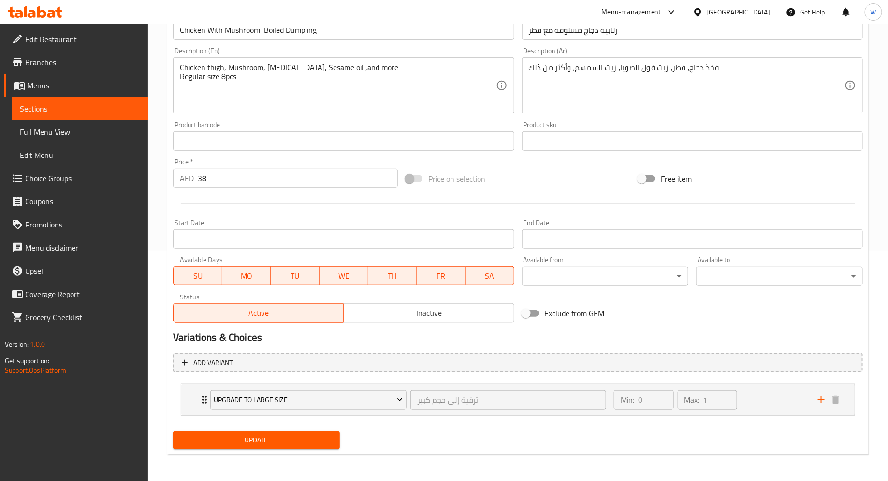
scroll to position [223, 0]
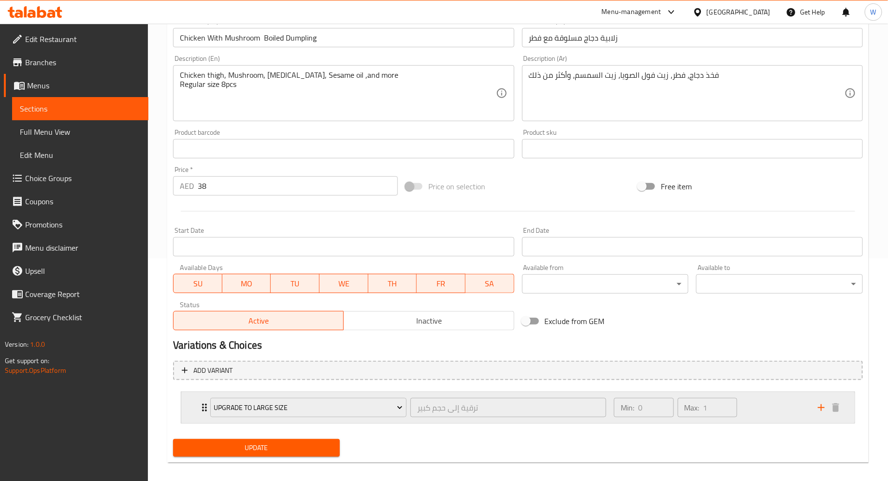
click at [204, 408] on div "Upgrade to Large Size ترقية إلى حجم كبير ​" at bounding box center [407, 407] width 407 height 31
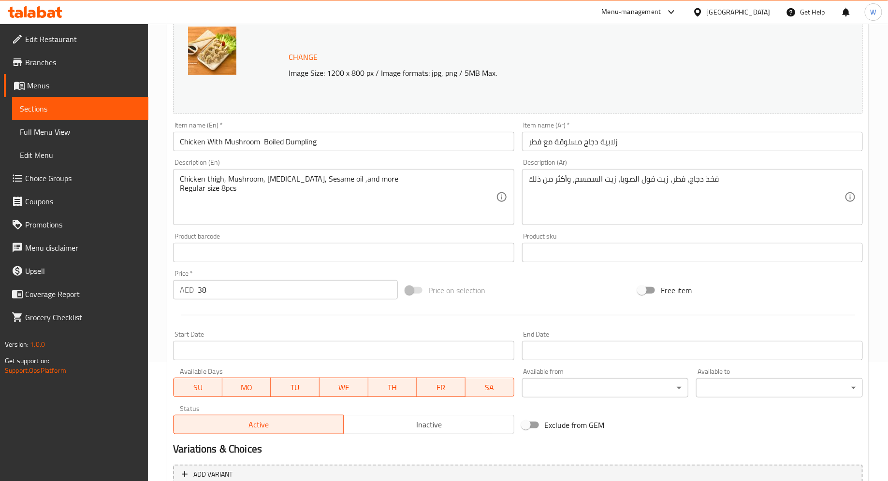
scroll to position [148, 0]
